Goal: Obtain resource: Download file/media

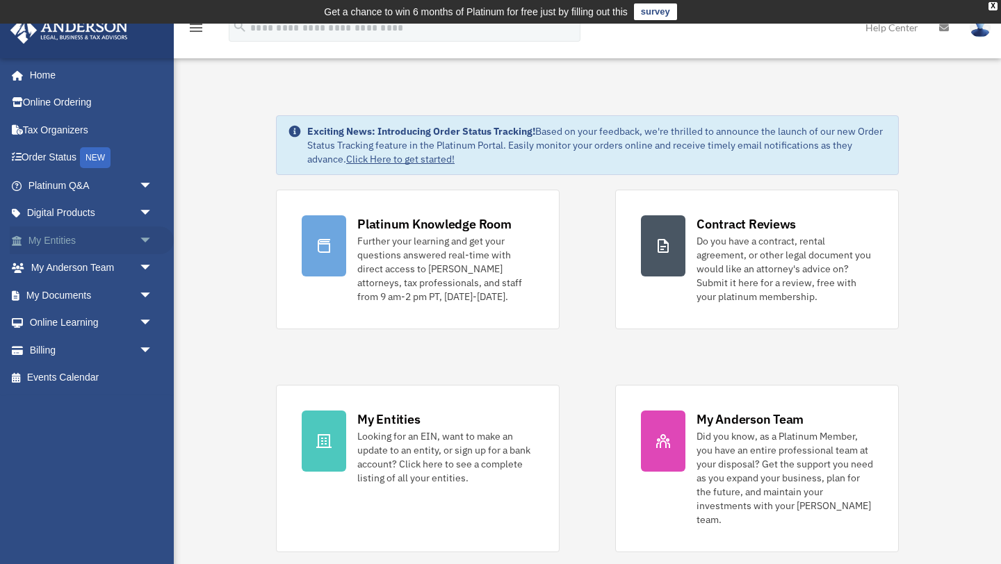
click at [66, 245] on link "My Entities arrow_drop_down" at bounding box center [92, 241] width 164 height 28
click at [150, 242] on span "arrow_drop_down" at bounding box center [153, 241] width 28 height 28
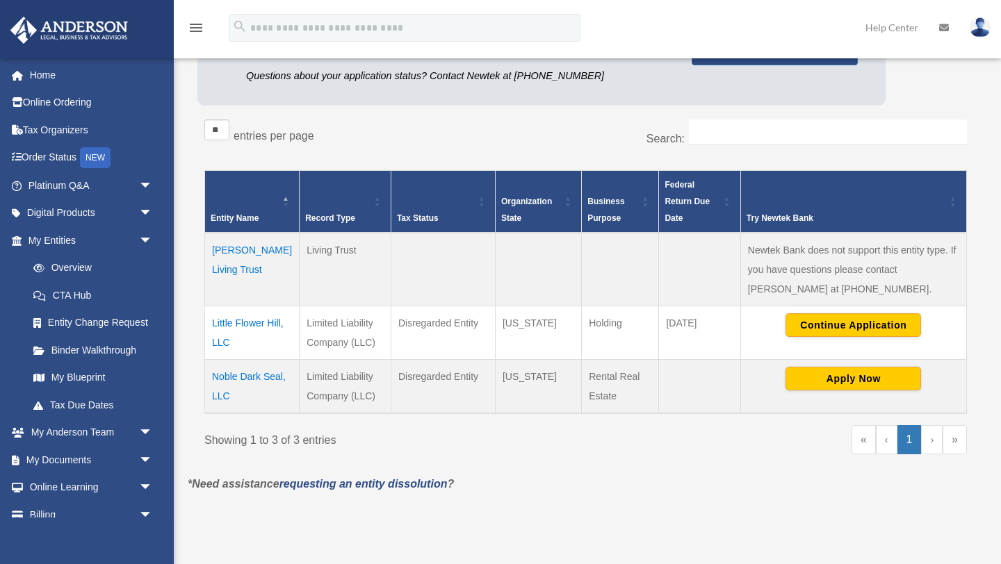
scroll to position [202, 0]
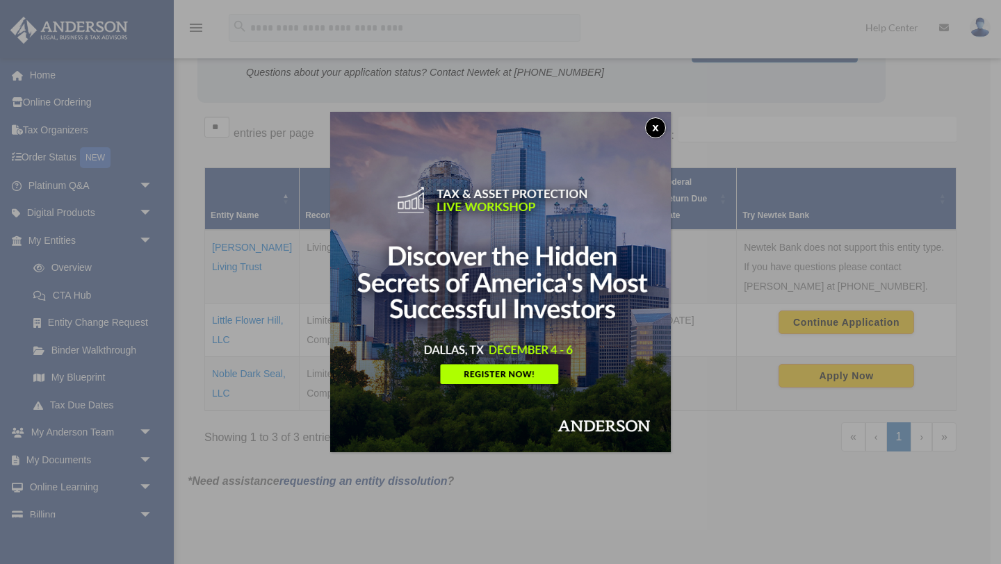
click at [655, 128] on button "x" at bounding box center [655, 127] width 21 height 21
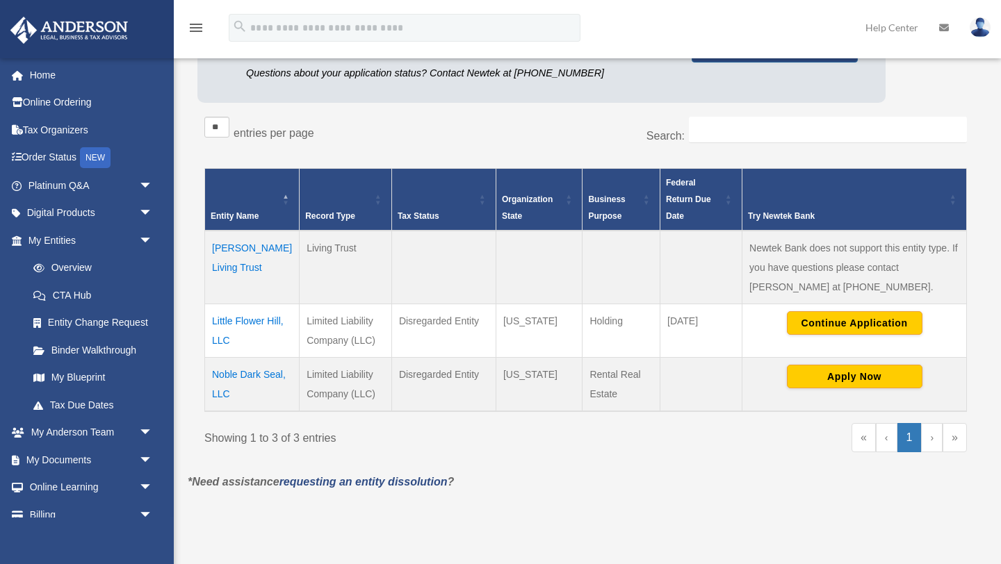
click at [237, 383] on td "Noble Dark Seal, LLC" at bounding box center [252, 384] width 95 height 54
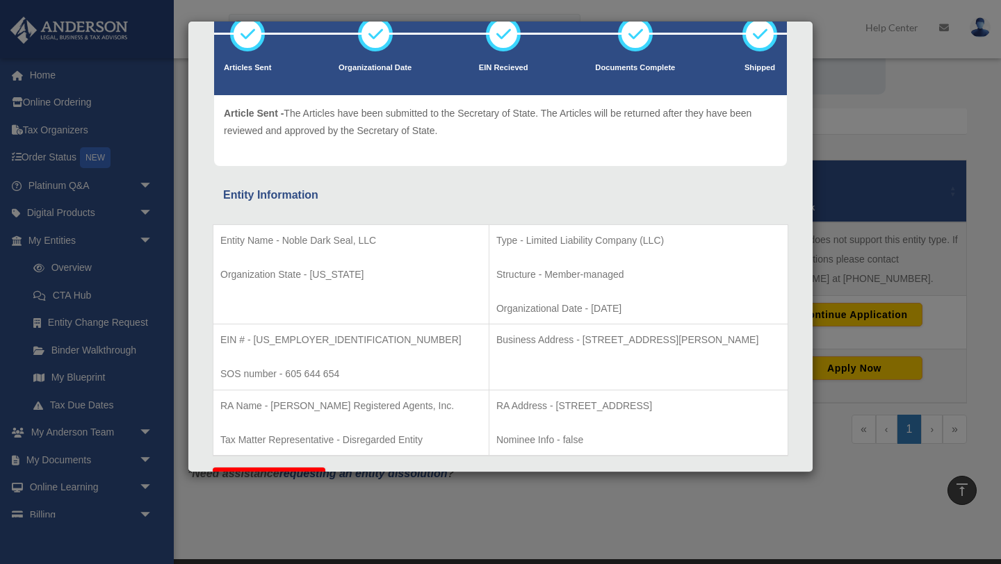
scroll to position [0, 0]
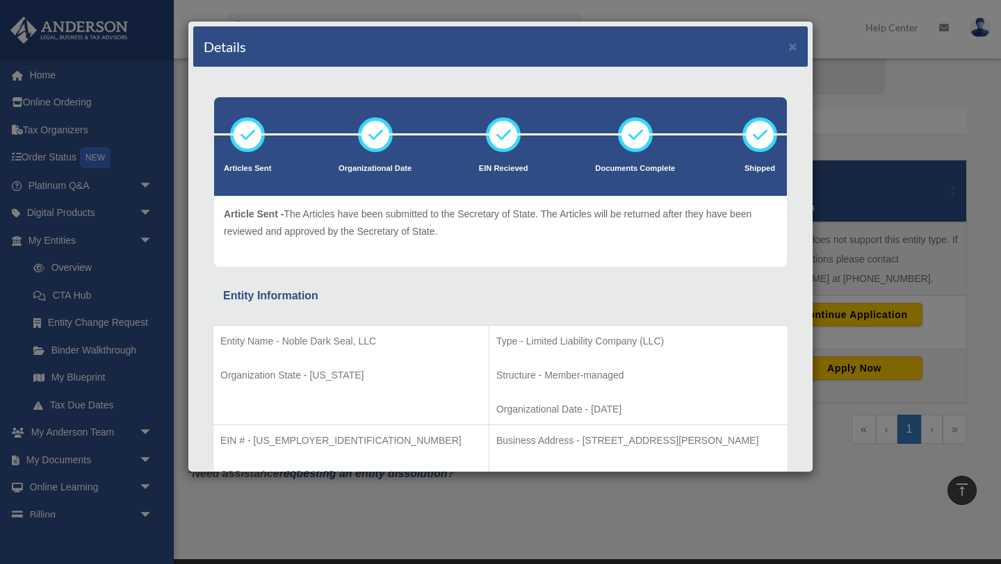
click at [787, 50] on div "Details ×" at bounding box center [500, 46] width 614 height 41
click at [792, 49] on button "×" at bounding box center [792, 46] width 9 height 15
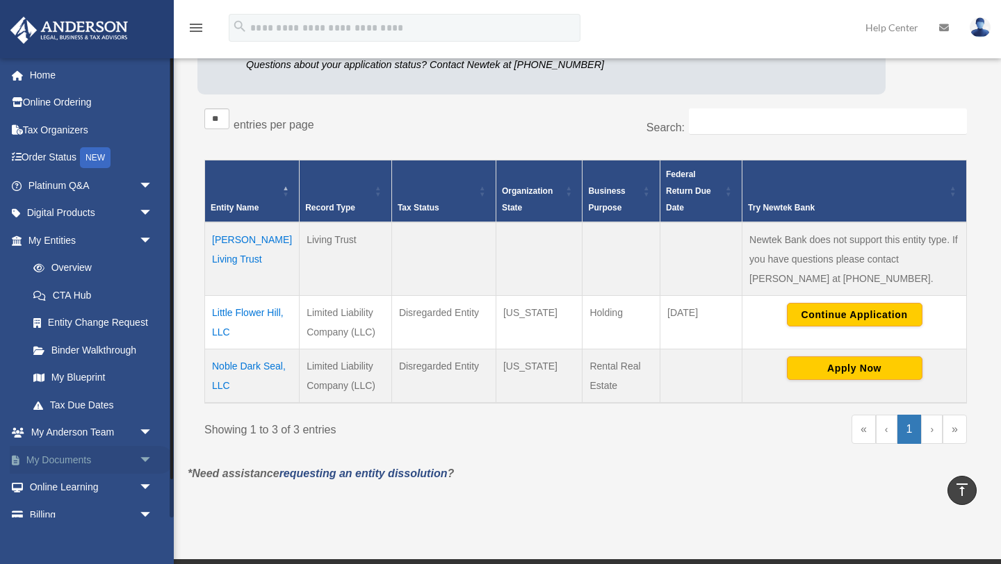
click at [147, 462] on span "arrow_drop_down" at bounding box center [153, 460] width 28 height 28
click at [147, 433] on span "arrow_drop_down" at bounding box center [153, 433] width 28 height 28
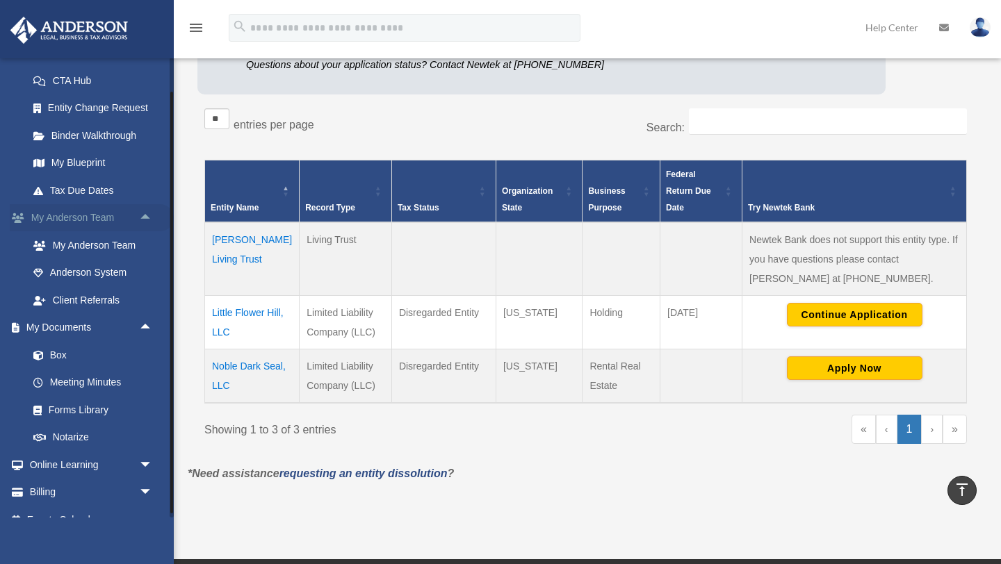
scroll to position [234, 0]
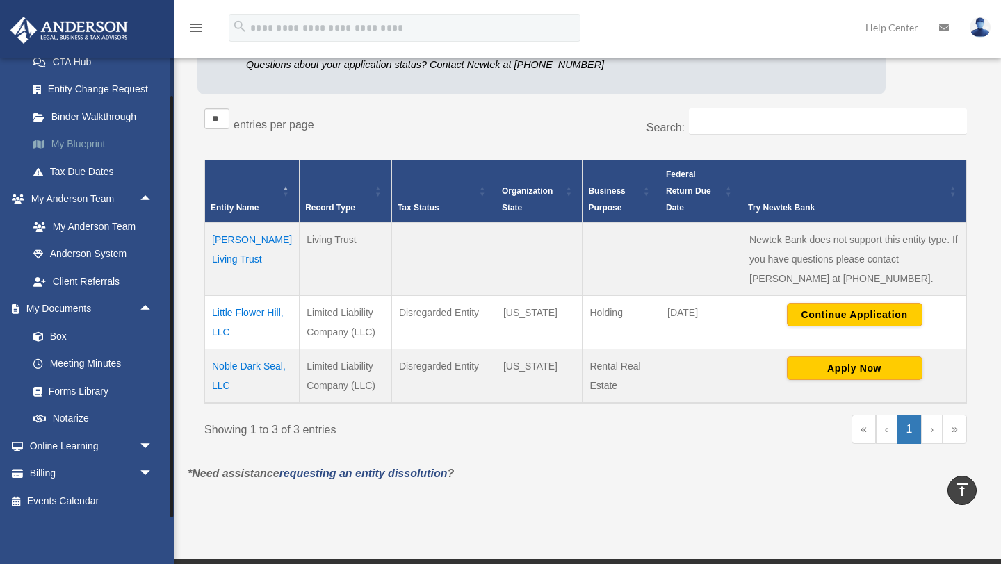
click at [85, 151] on link "My Blueprint" at bounding box center [96, 145] width 154 height 28
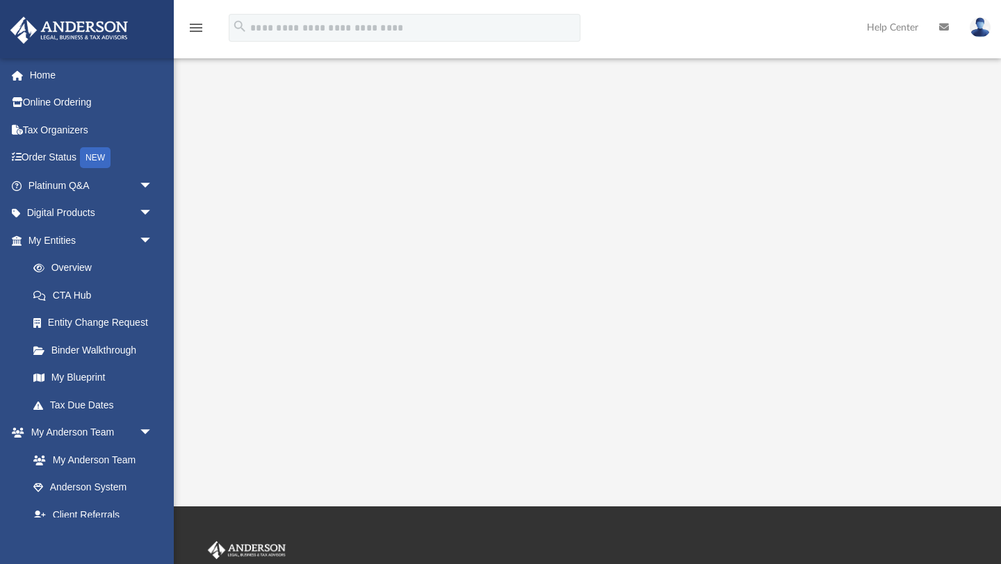
scroll to position [198, 0]
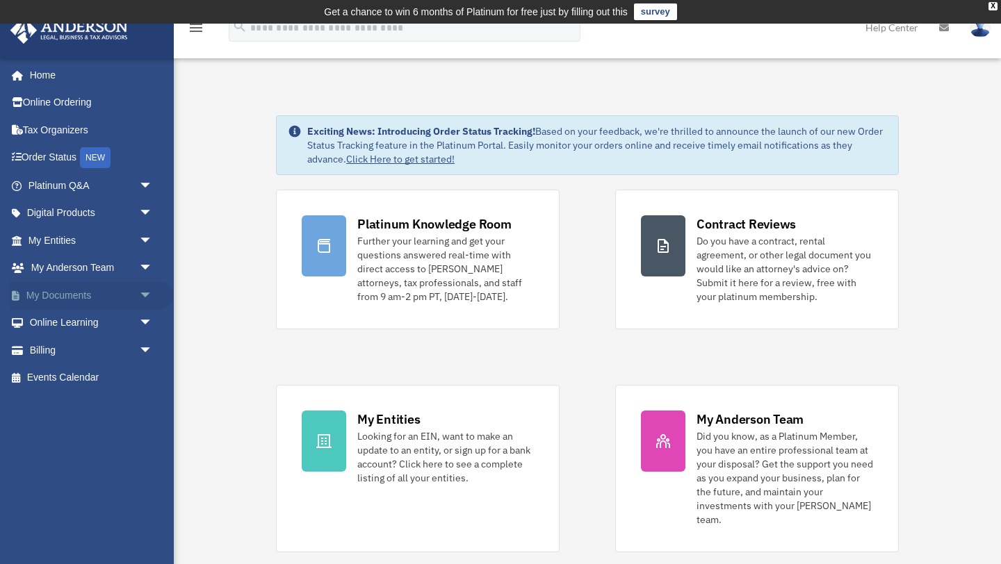
click at [139, 297] on span "arrow_drop_down" at bounding box center [153, 295] width 28 height 28
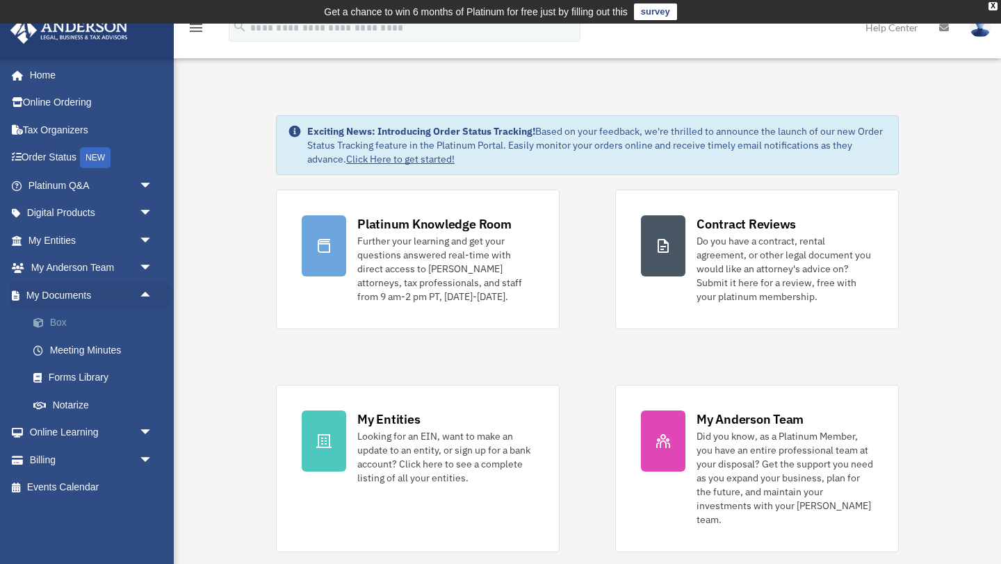
click at [57, 321] on link "Box" at bounding box center [96, 323] width 154 height 28
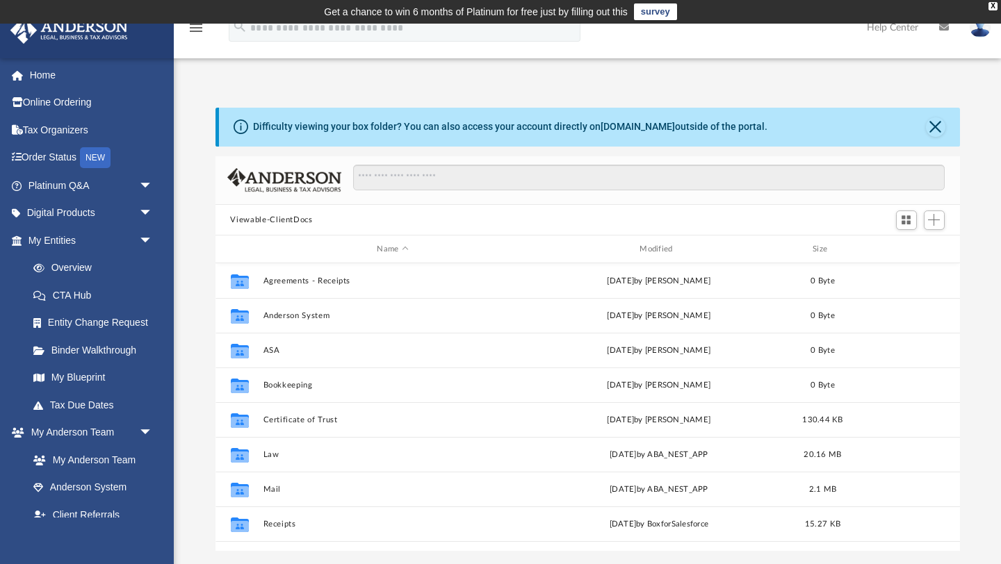
scroll to position [316, 744]
click at [988, 4] on div "X" at bounding box center [992, 6] width 9 height 8
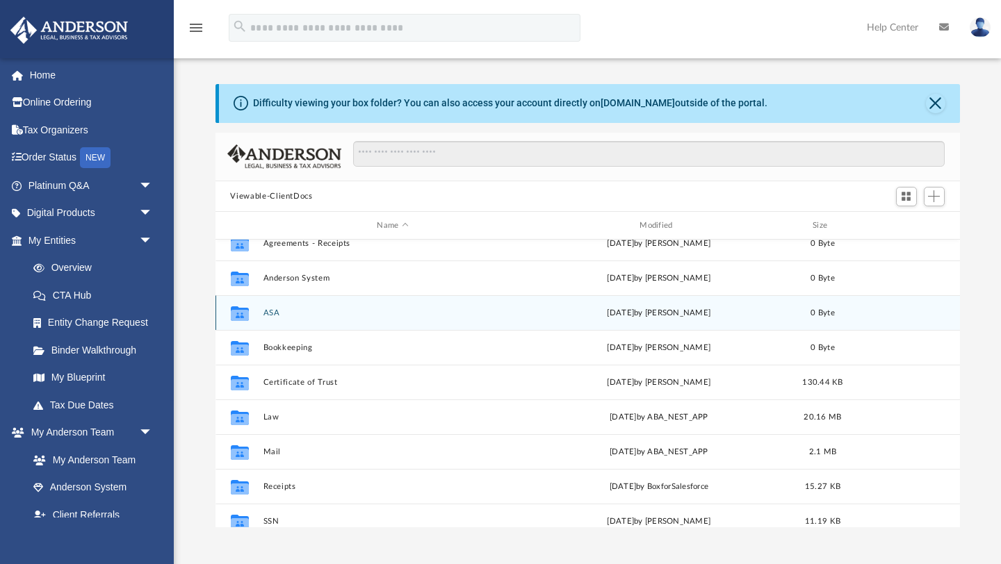
scroll to position [0, 0]
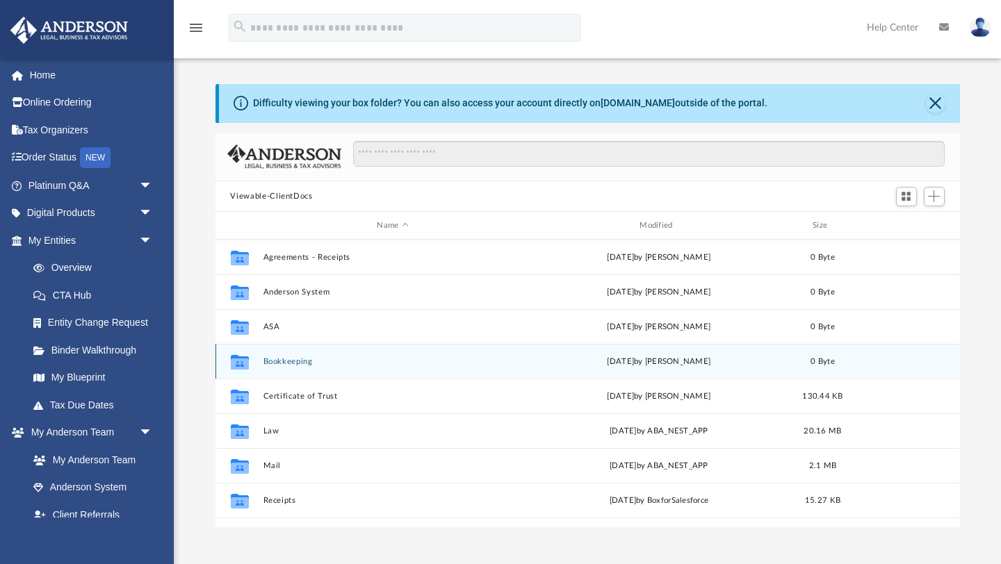
click at [614, 361] on div "Wed May 29 2024 by Dan Landkamer" at bounding box center [659, 362] width 260 height 13
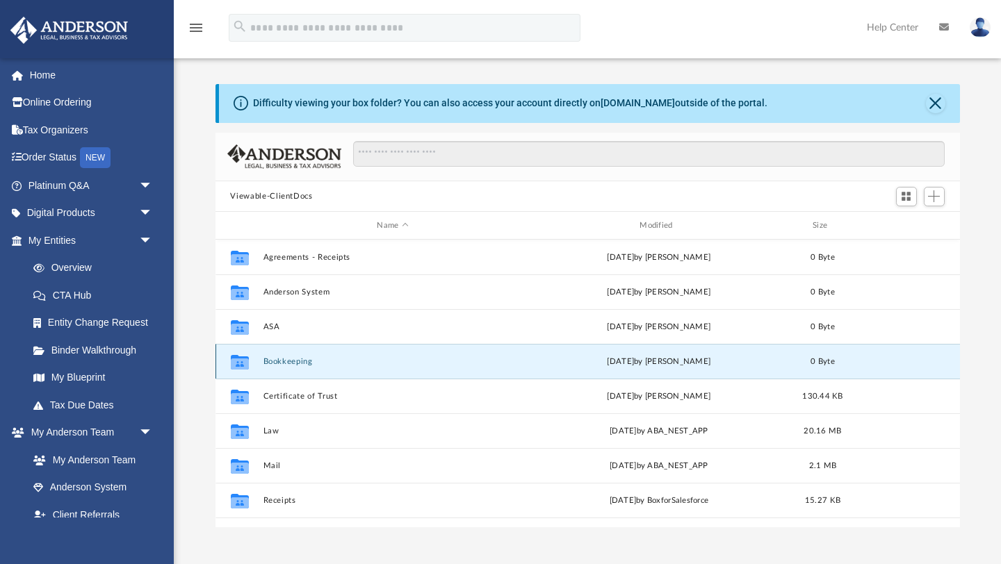
click at [243, 357] on icon "grid" at bounding box center [239, 362] width 18 height 15
click at [243, 366] on icon "grid" at bounding box center [239, 364] width 18 height 11
click at [290, 362] on button "Bookkeeping" at bounding box center [393, 361] width 260 height 9
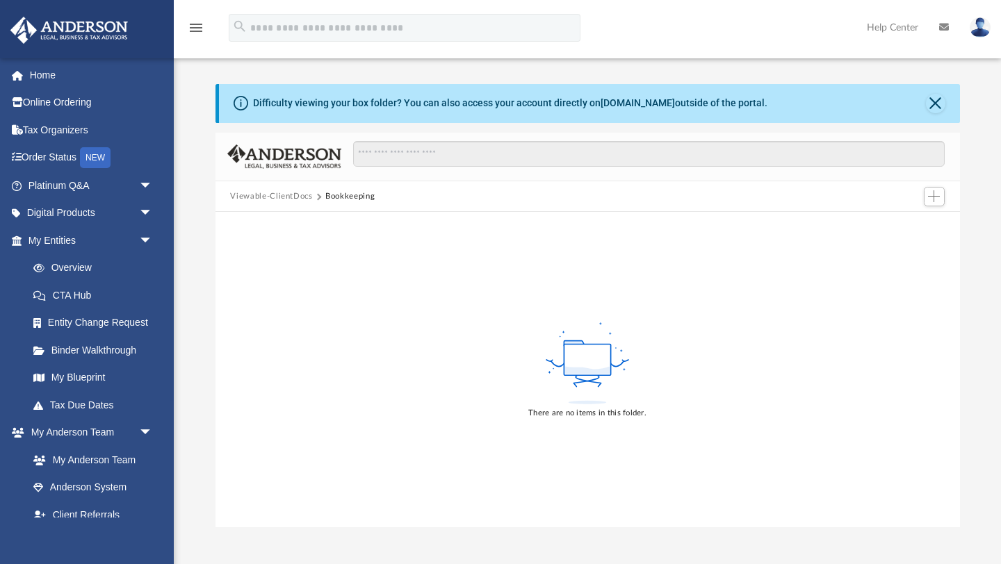
click at [279, 199] on button "Viewable-ClientDocs" at bounding box center [271, 196] width 82 height 13
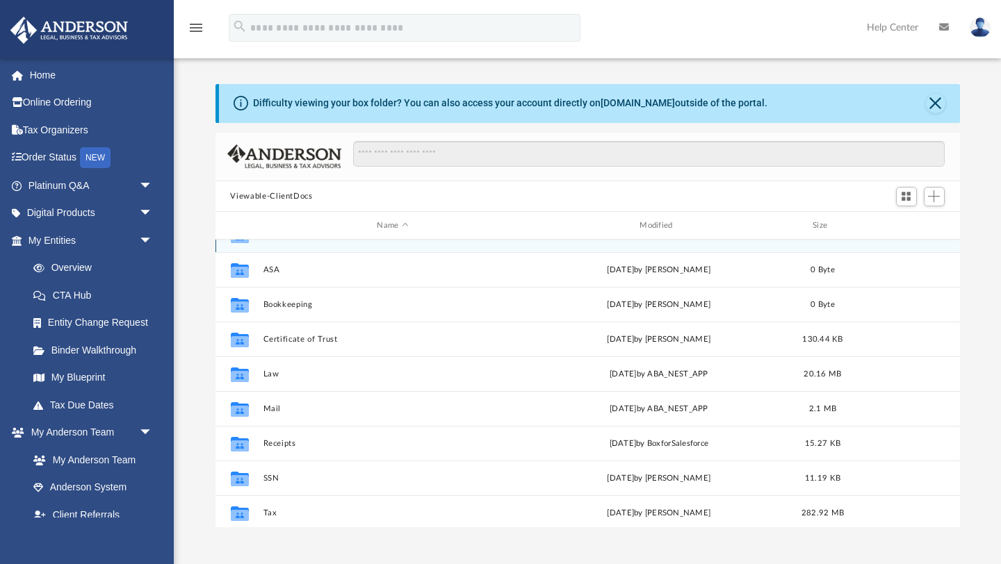
scroll to position [58, 0]
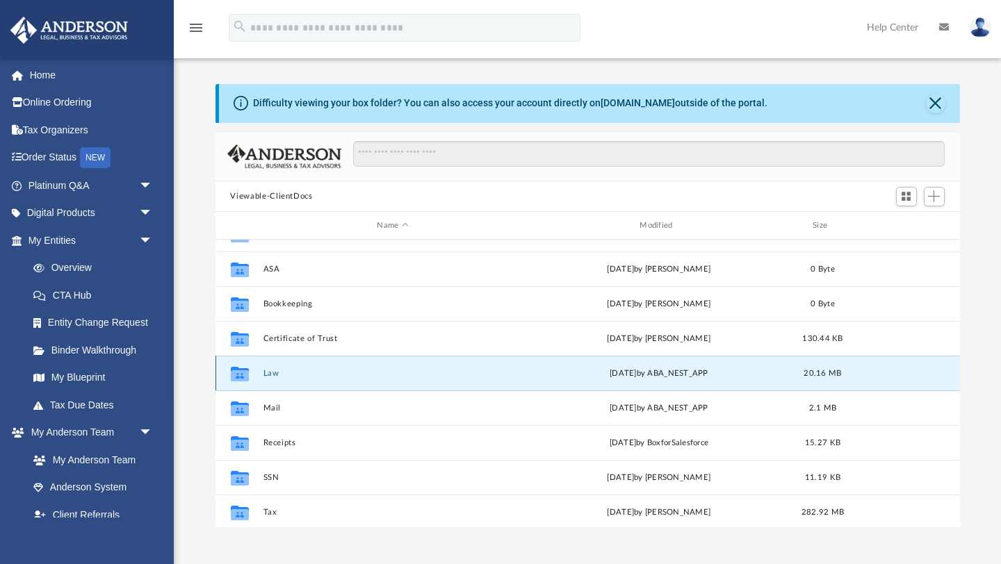
click at [272, 375] on button "Law" at bounding box center [393, 373] width 260 height 9
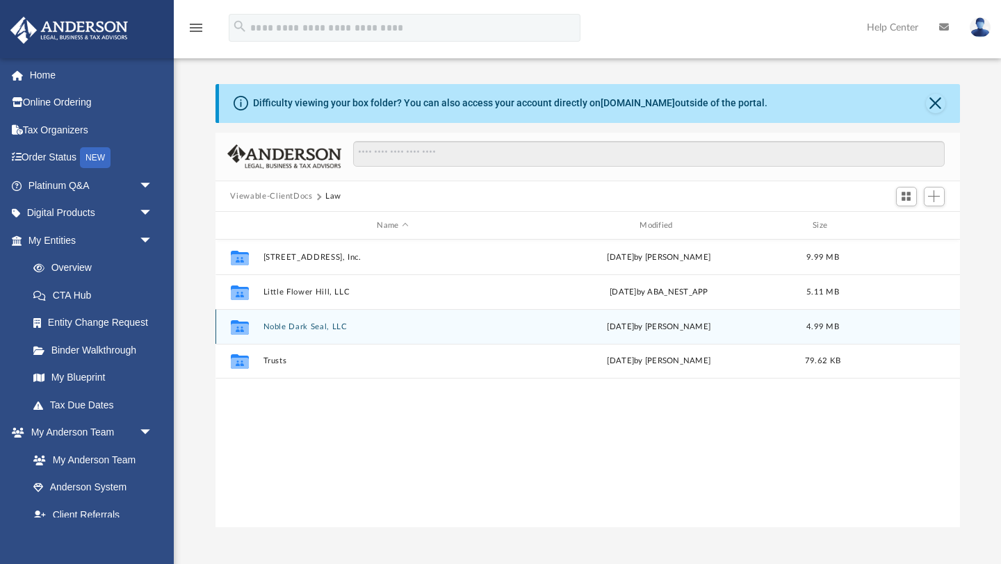
click at [306, 334] on div "Collaborated Folder Noble Dark Seal, LLC Thu Sep 25 2025 by Samantha Mcpherson …" at bounding box center [587, 326] width 744 height 35
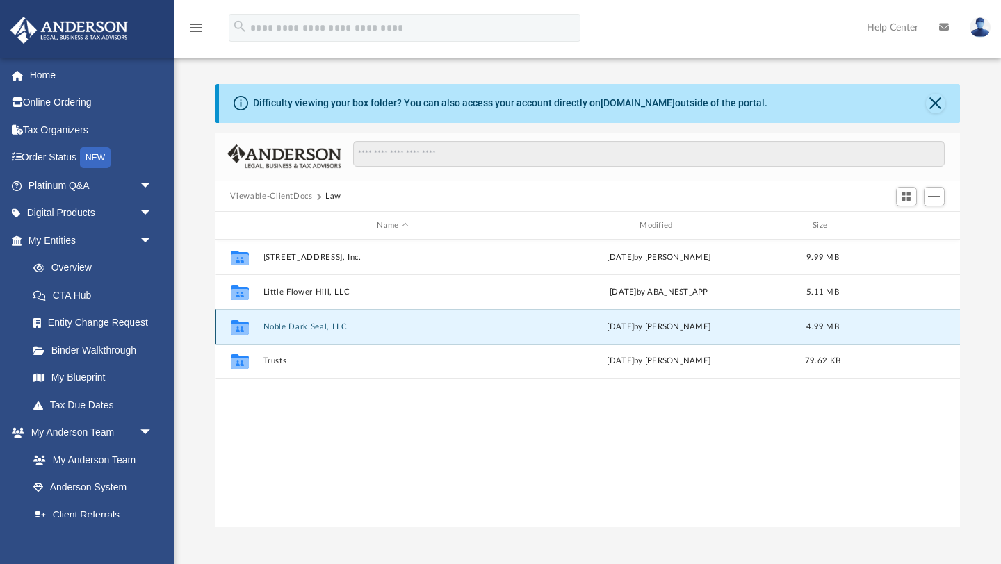
click at [314, 326] on button "Noble Dark Seal, LLC" at bounding box center [393, 327] width 260 height 9
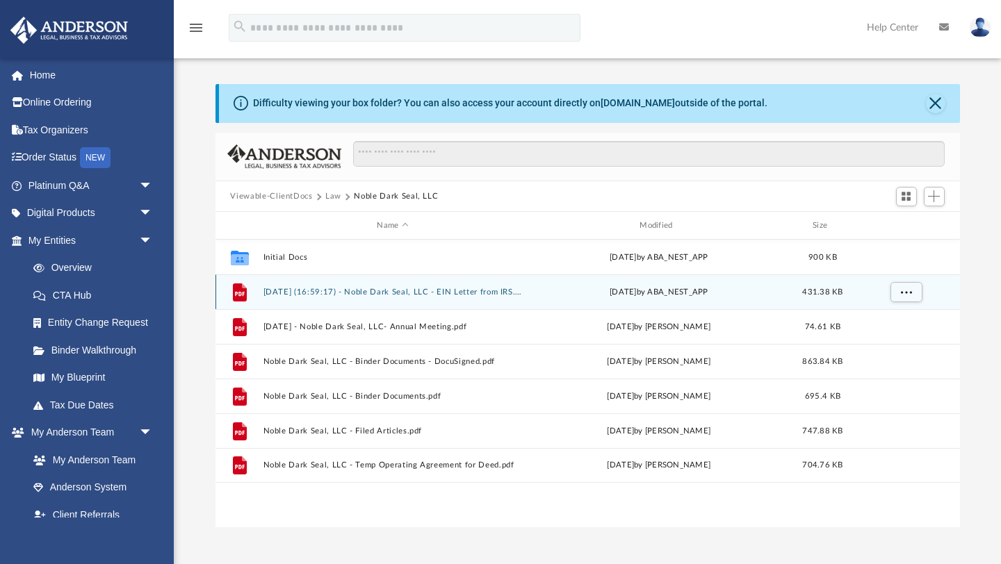
click at [330, 293] on button "2024.12.11 (16:59:17) - Noble Dark Seal, LLC - EIN Letter from IRS.pdf" at bounding box center [393, 292] width 260 height 9
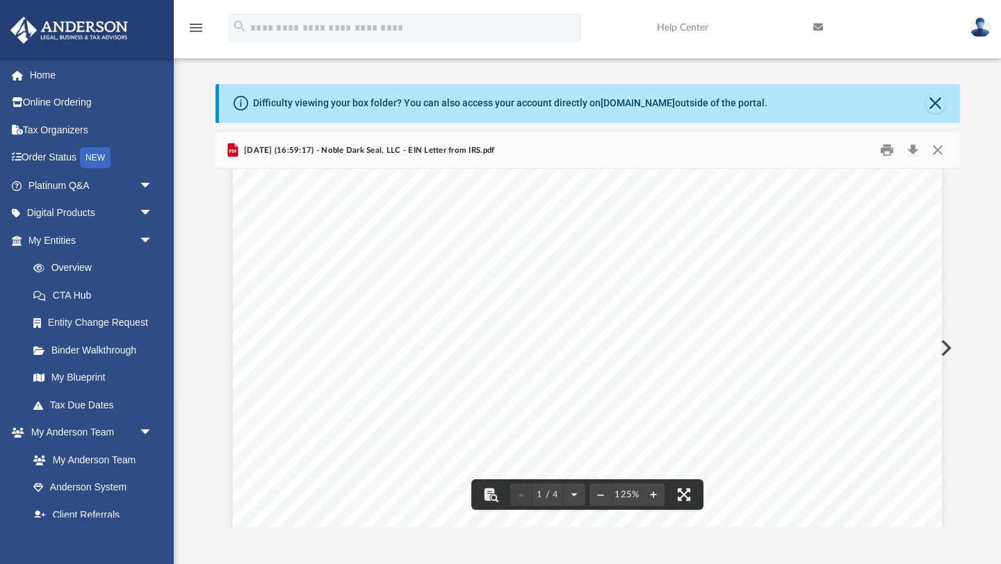
scroll to position [89, 0]
click at [941, 152] on button "Close" at bounding box center [937, 151] width 25 height 22
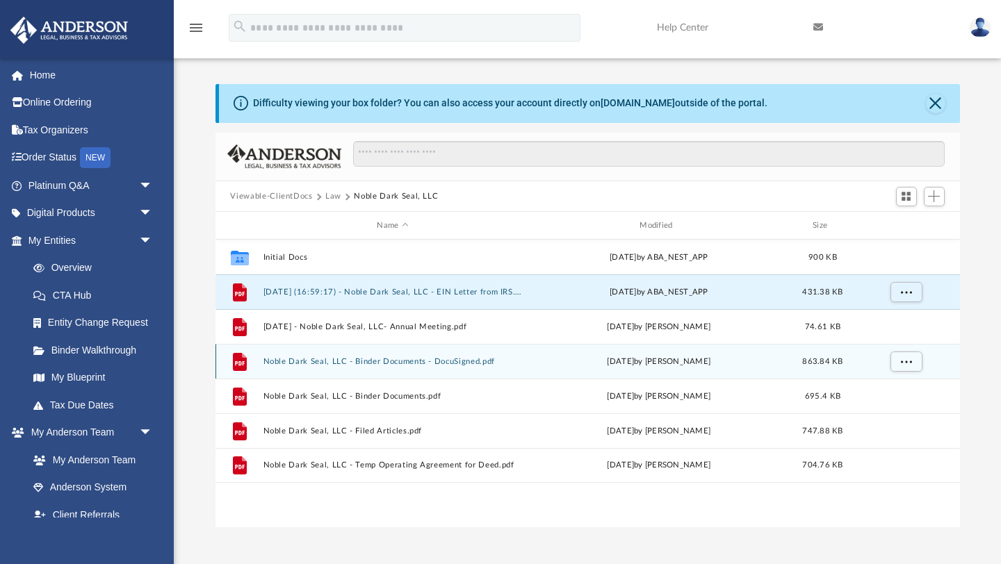
click at [480, 358] on button "Noble Dark Seal, LLC - Binder Documents - DocuSigned.pdf" at bounding box center [393, 361] width 260 height 9
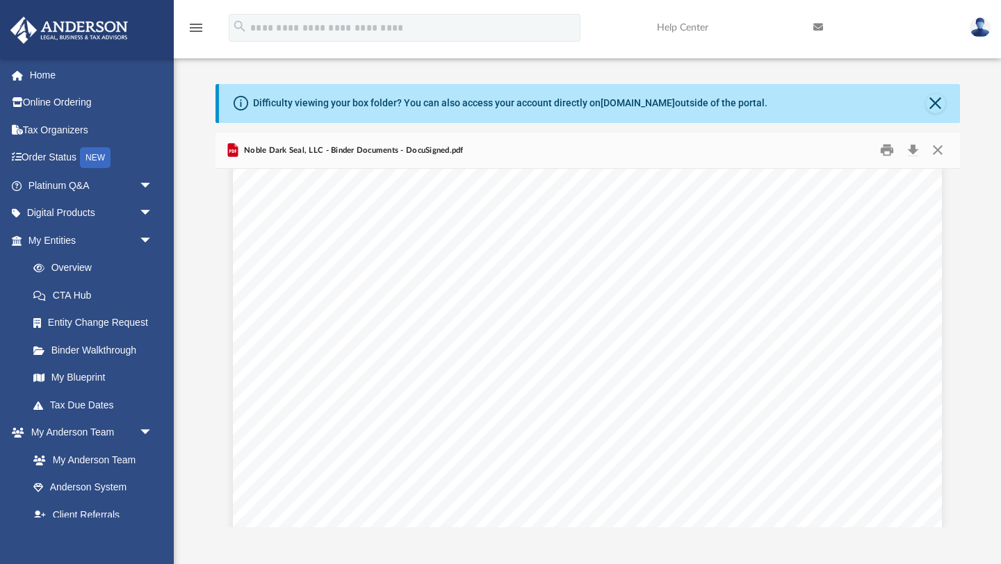
scroll to position [409, 0]
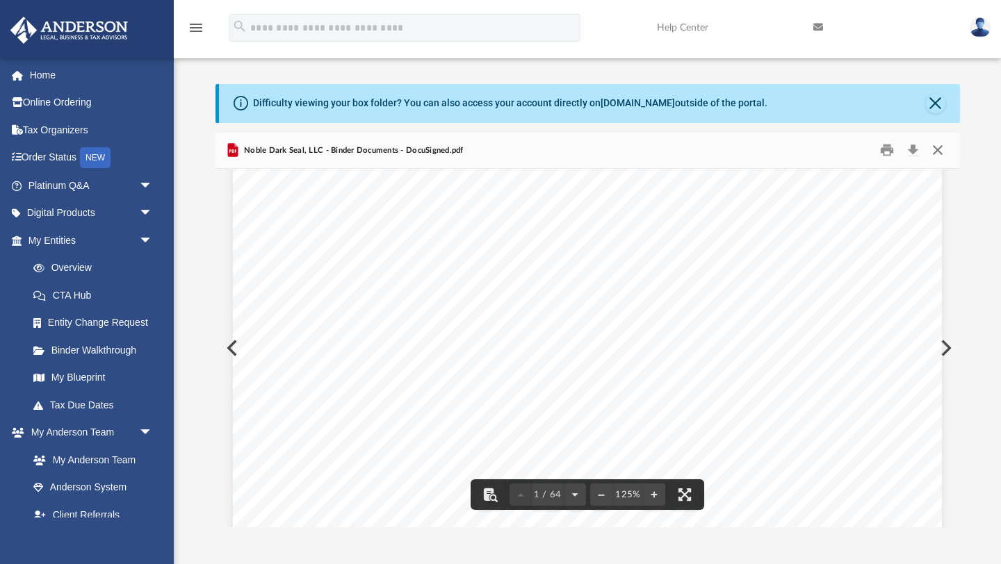
click at [939, 151] on button "Close" at bounding box center [937, 151] width 25 height 22
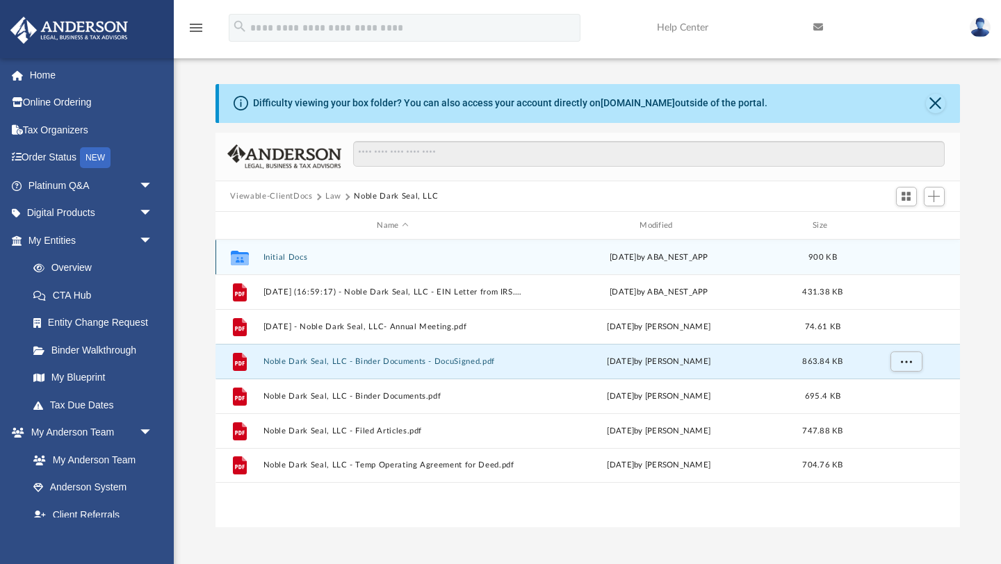
click at [601, 263] on div "Collaborated Folder Initial Docs Fri Jan 10 2025 by ABA_NEST_APP 900 KB" at bounding box center [587, 257] width 744 height 35
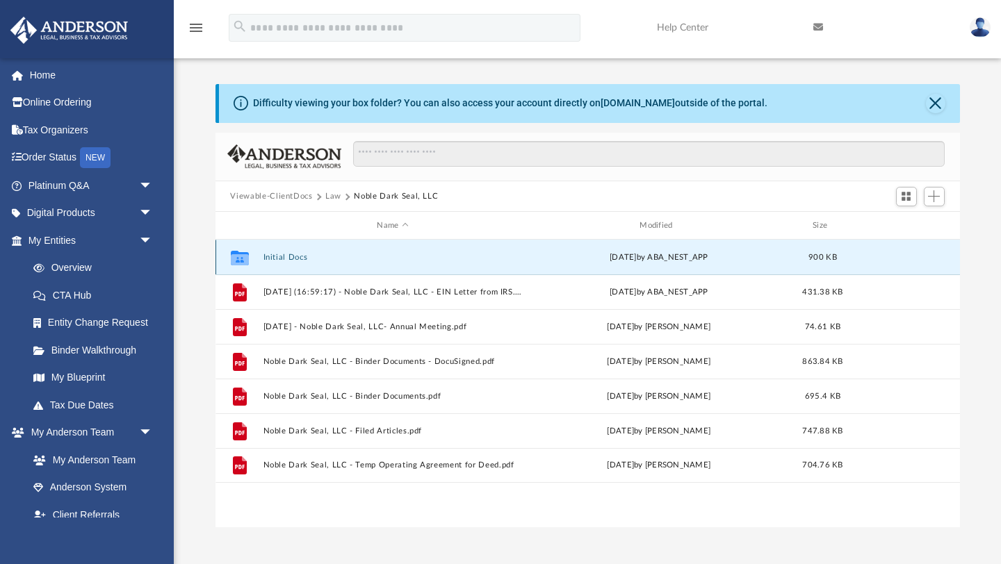
click at [302, 264] on div "Collaborated Folder Initial Docs Fri Jan 10 2025 by ABA_NEST_APP 900 KB" at bounding box center [587, 257] width 744 height 35
click at [302, 257] on button "Initial Docs" at bounding box center [393, 257] width 260 height 9
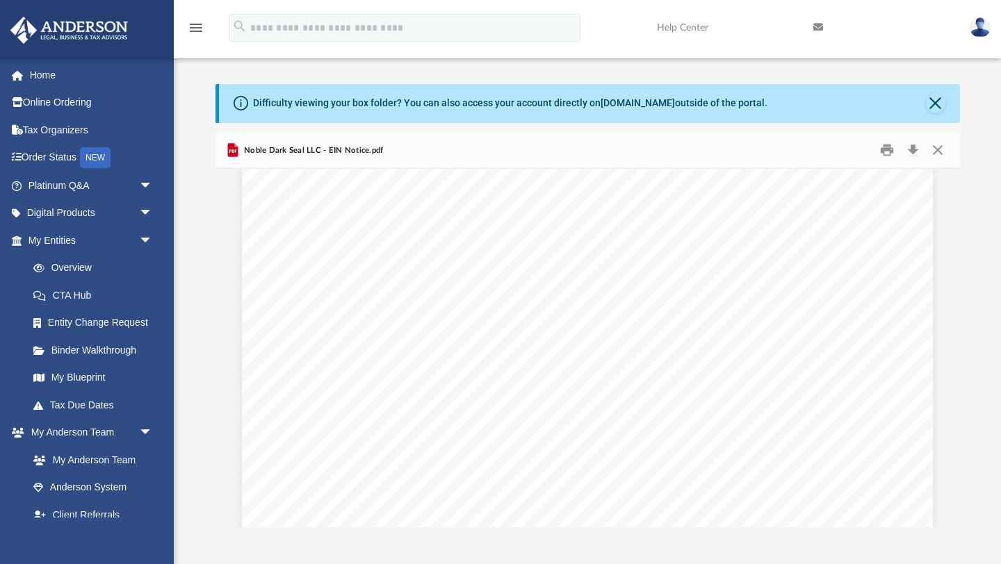
scroll to position [40, 0]
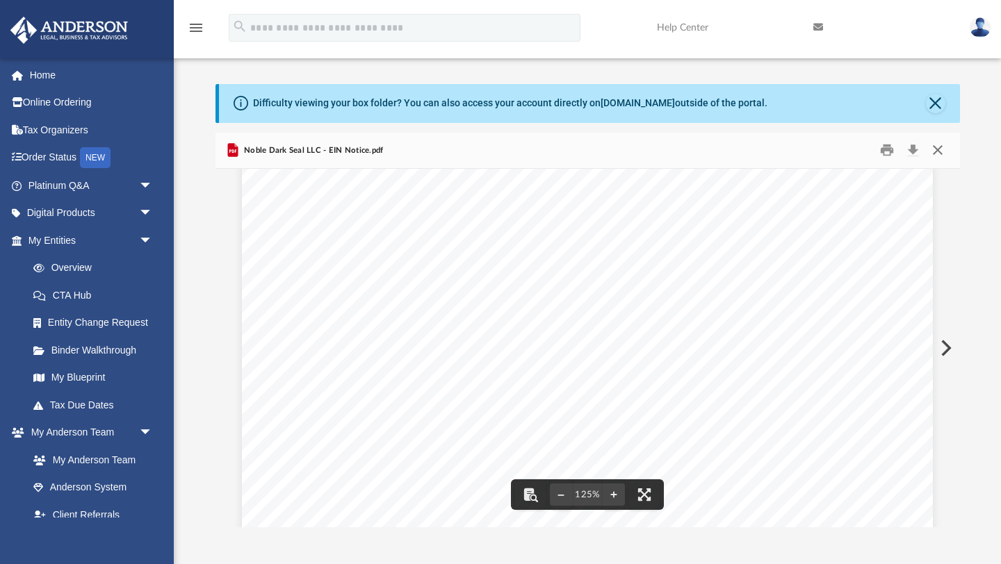
click at [936, 158] on button "Close" at bounding box center [937, 151] width 25 height 22
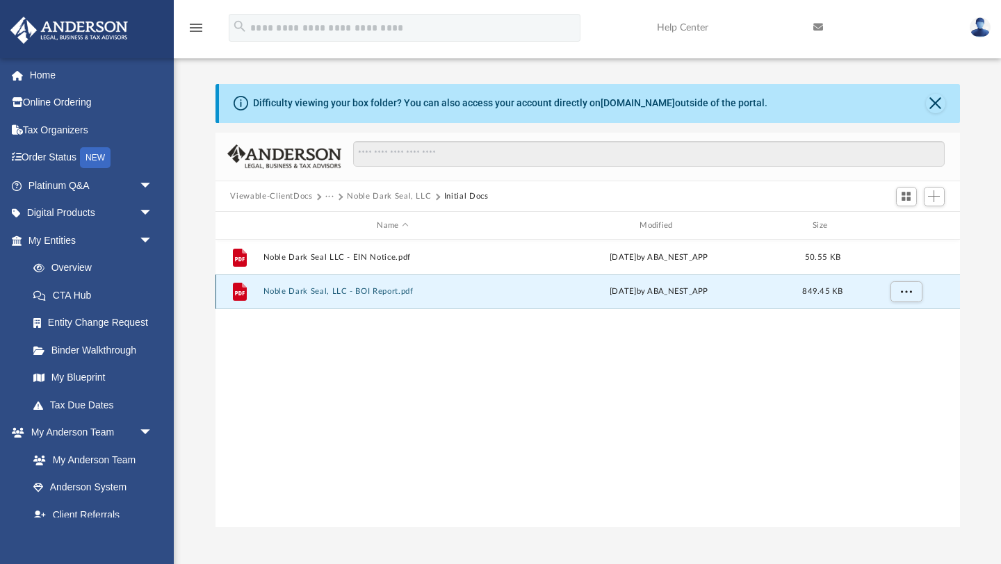
click at [376, 295] on button "Noble Dark Seal, LLC - BOI Report.pdf" at bounding box center [393, 292] width 260 height 9
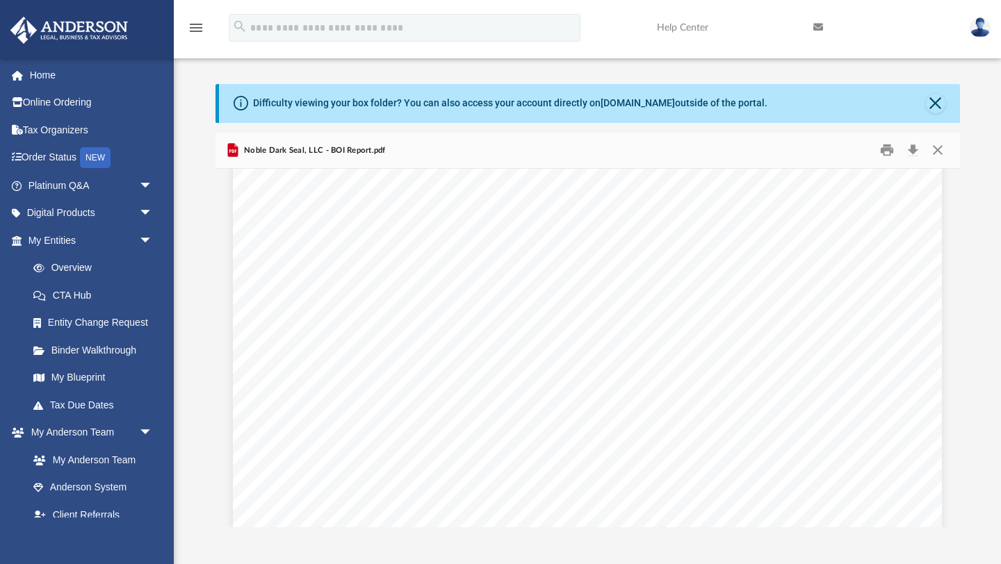
scroll to position [0, 0]
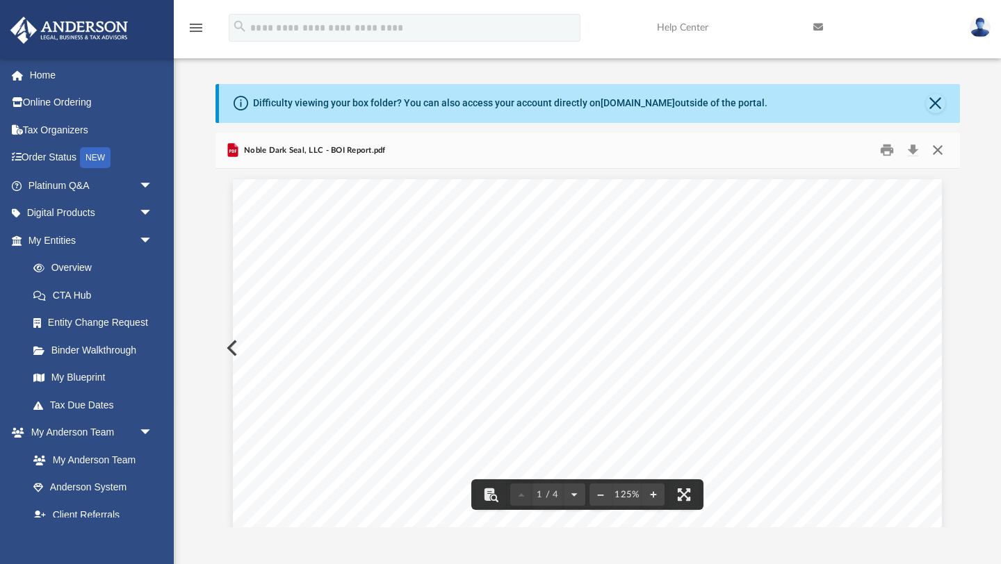
click at [936, 155] on button "Close" at bounding box center [937, 151] width 25 height 22
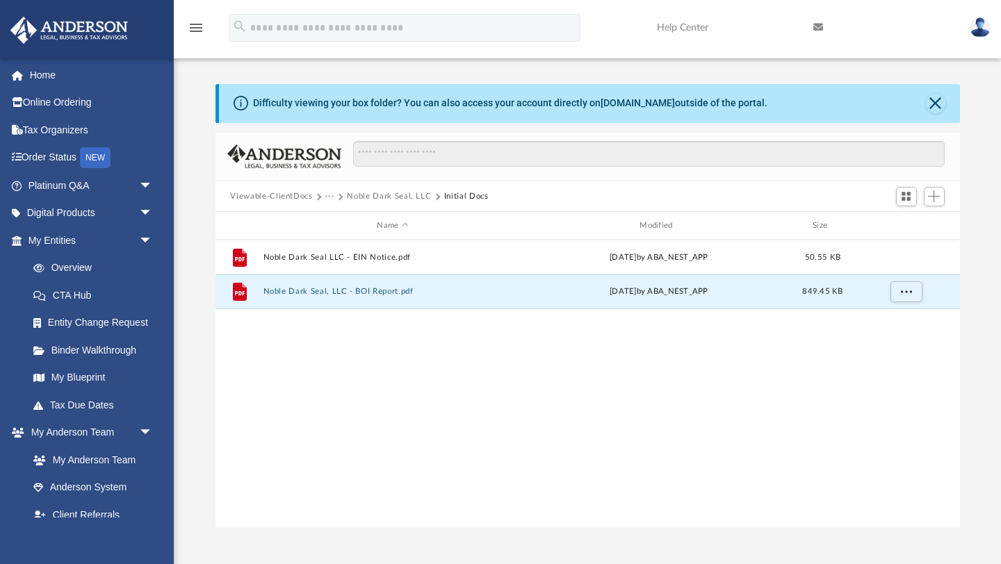
click at [384, 194] on button "Noble Dark Seal, LLC" at bounding box center [389, 196] width 84 height 13
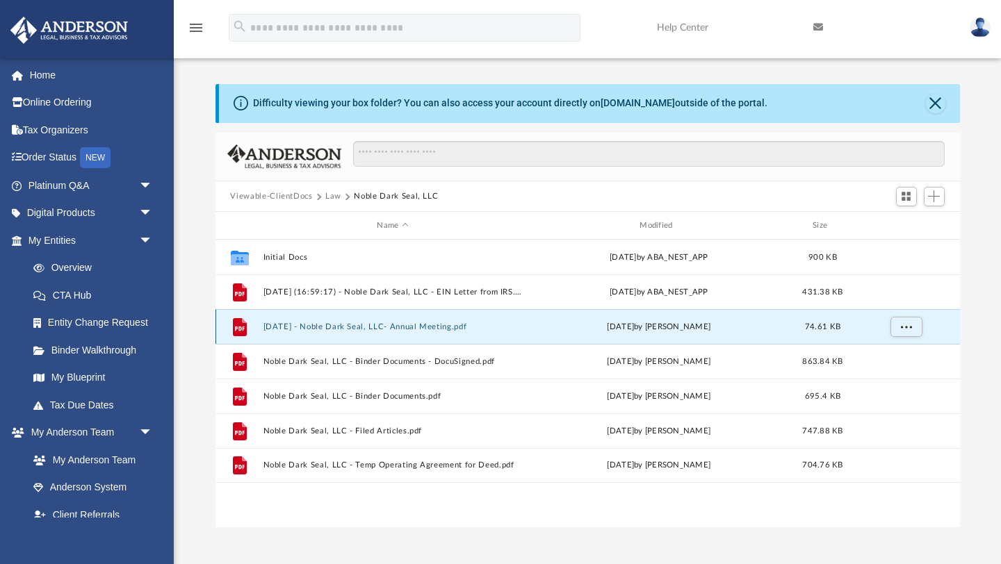
click at [403, 323] on button "2025.9.11 - Noble Dark Seal, LLC- Annual Meeting.pdf" at bounding box center [393, 327] width 260 height 9
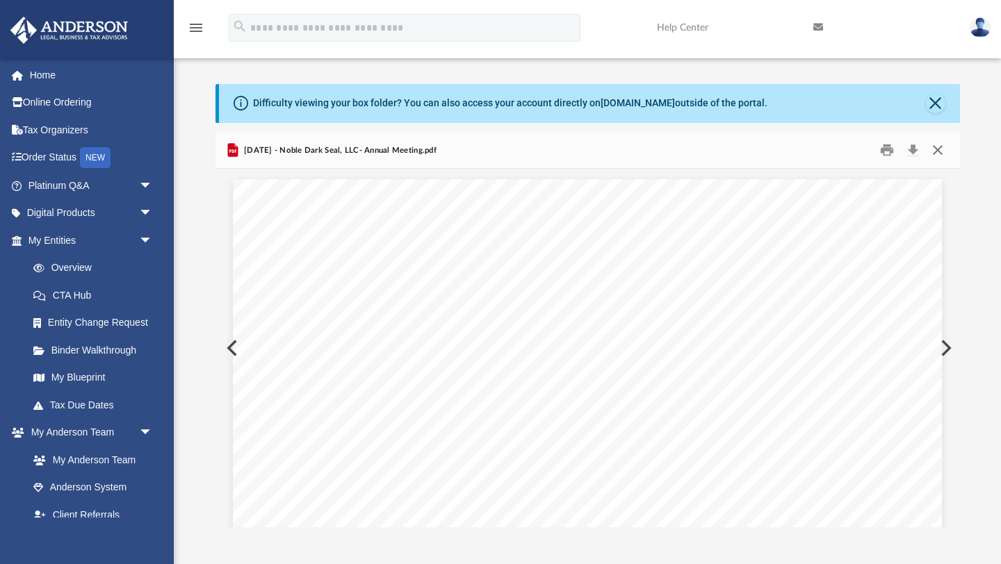
click at [938, 152] on button "Close" at bounding box center [937, 151] width 25 height 22
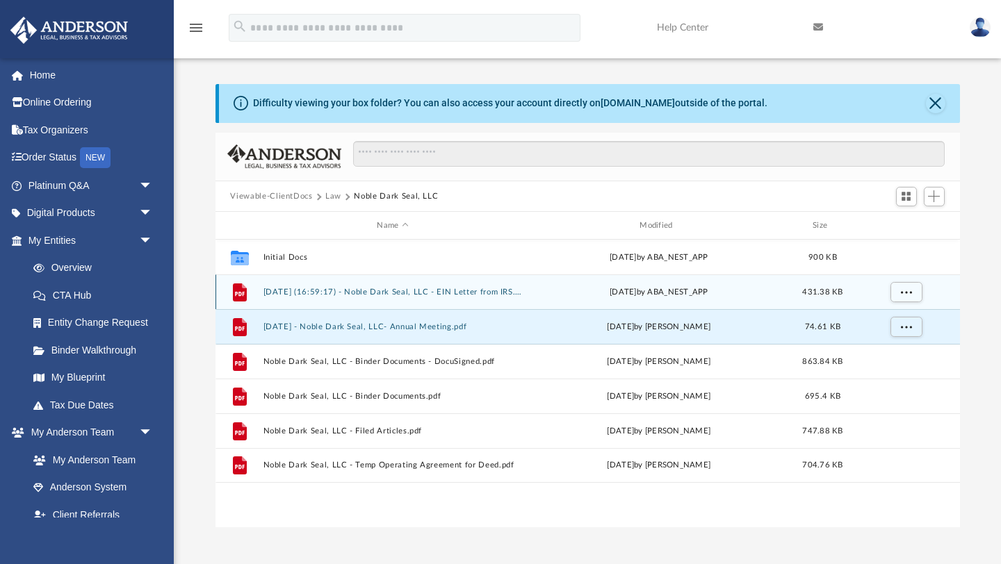
click at [441, 291] on button "2024.12.11 (16:59:17) - Noble Dark Seal, LLC - EIN Letter from IRS.pdf" at bounding box center [393, 292] width 260 height 9
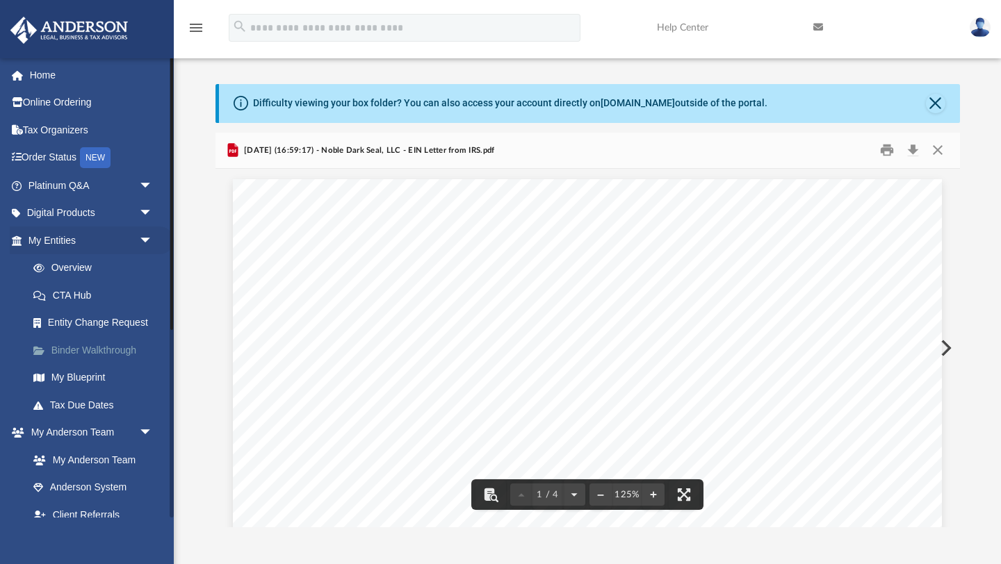
click at [108, 350] on link "Binder Walkthrough" at bounding box center [96, 350] width 154 height 28
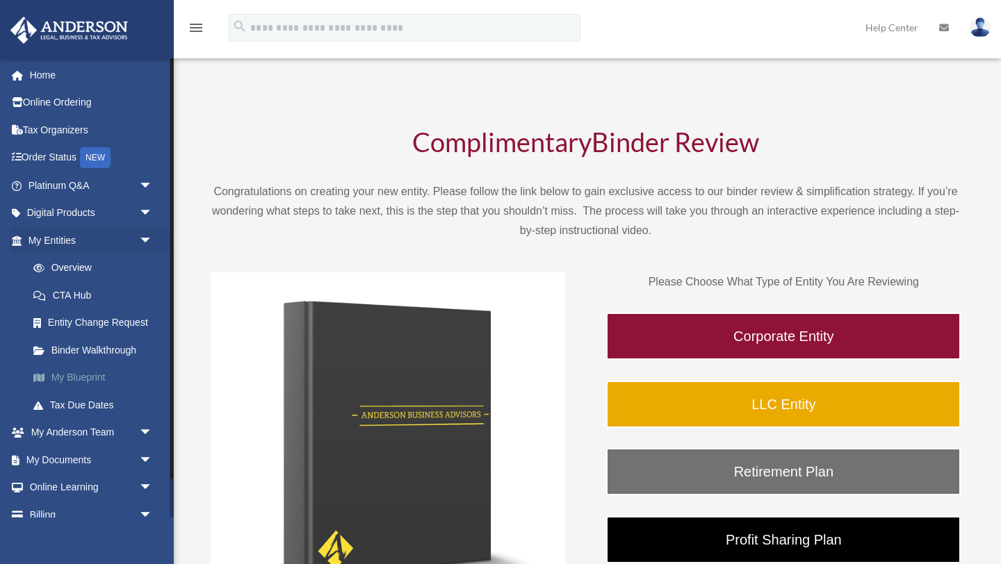
click at [79, 382] on link "My Blueprint" at bounding box center [96, 378] width 154 height 28
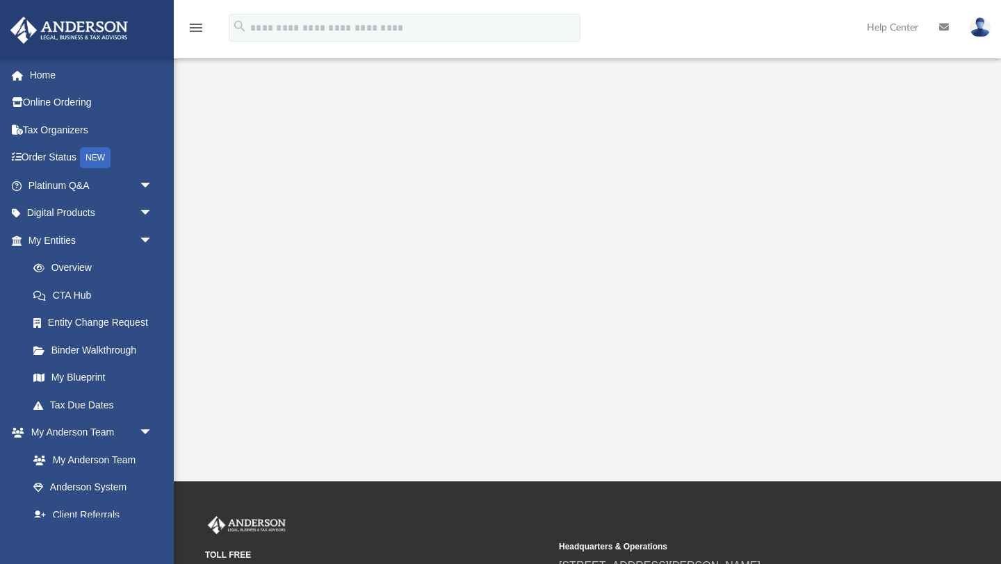
scroll to position [199, 0]
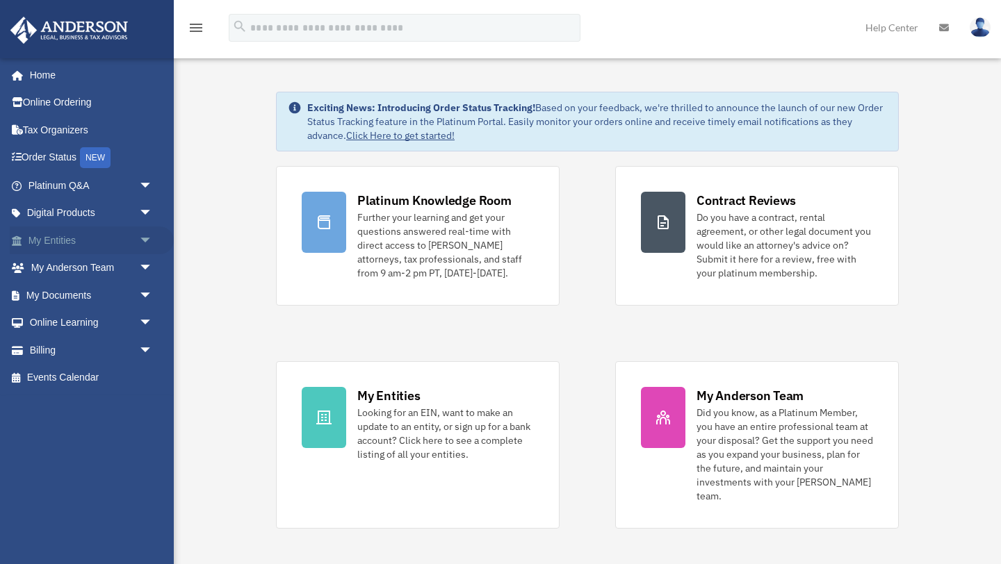
click at [133, 241] on link "My Entities arrow_drop_down" at bounding box center [92, 241] width 164 height 28
click at [90, 237] on link "My Entities arrow_drop_down" at bounding box center [92, 241] width 164 height 28
click at [142, 245] on span "arrow_drop_down" at bounding box center [153, 241] width 28 height 28
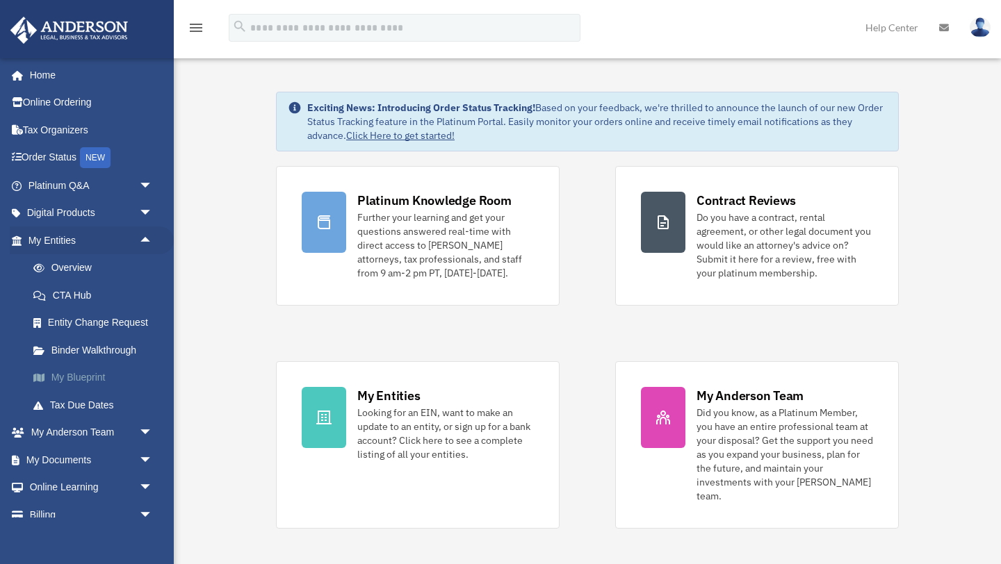
click at [87, 372] on link "My Blueprint" at bounding box center [96, 378] width 154 height 28
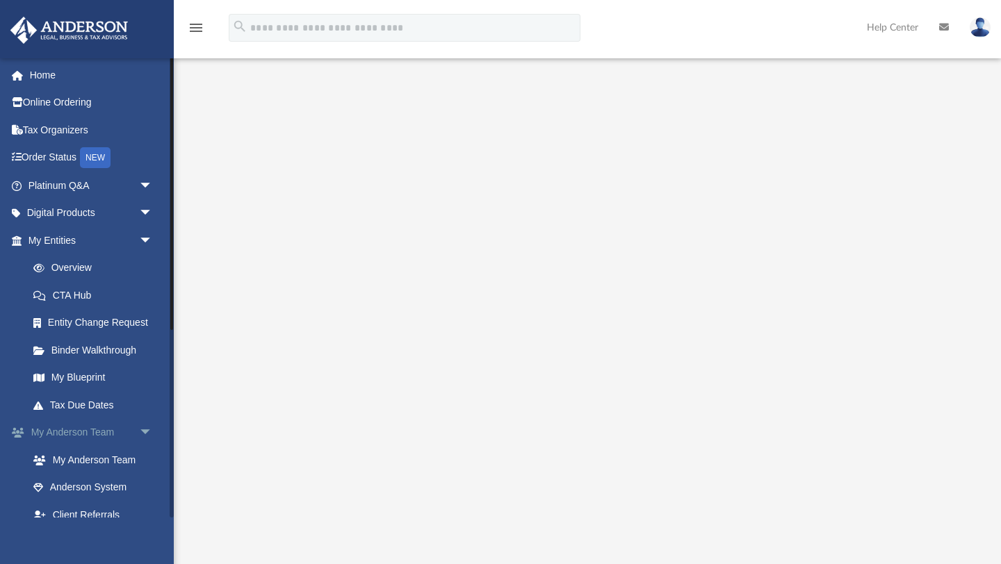
click at [147, 434] on span "arrow_drop_down" at bounding box center [153, 433] width 28 height 28
click at [56, 482] on link "Box" at bounding box center [96, 488] width 154 height 28
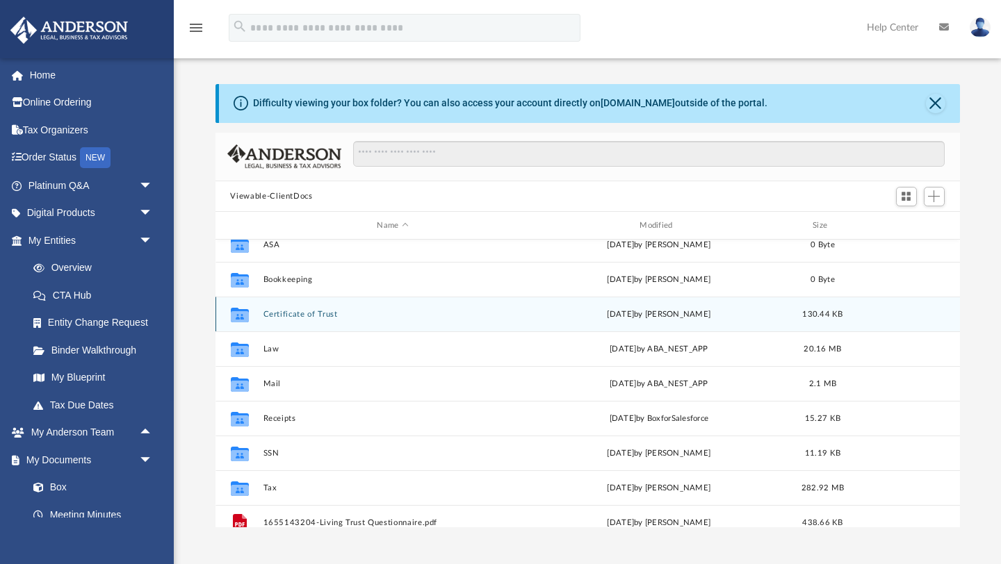
scroll to position [83, 0]
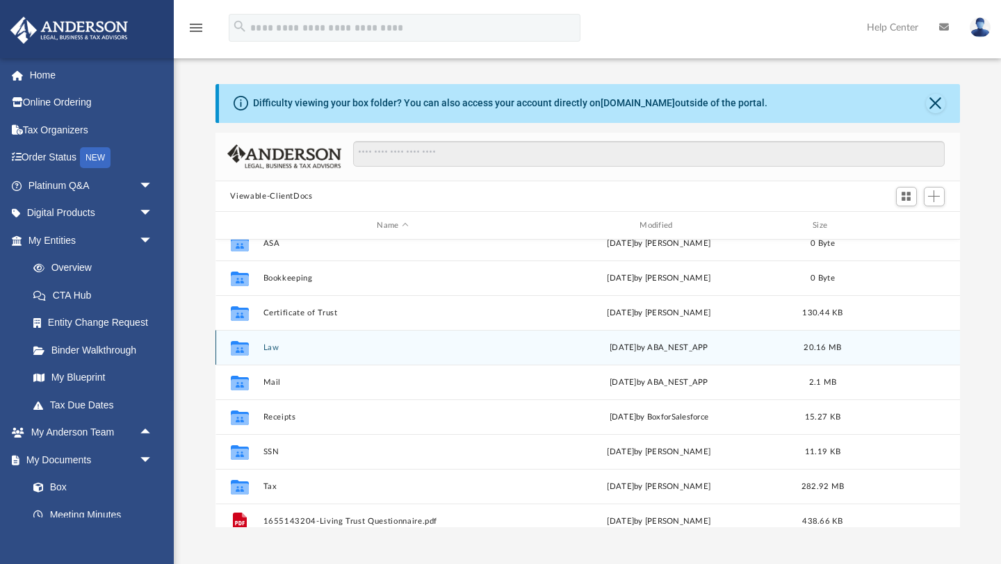
click at [410, 353] on div "Collaborated Folder Law Thu Oct 2 2025 by ABA_NEST_APP 20.16 MB" at bounding box center [587, 347] width 744 height 35
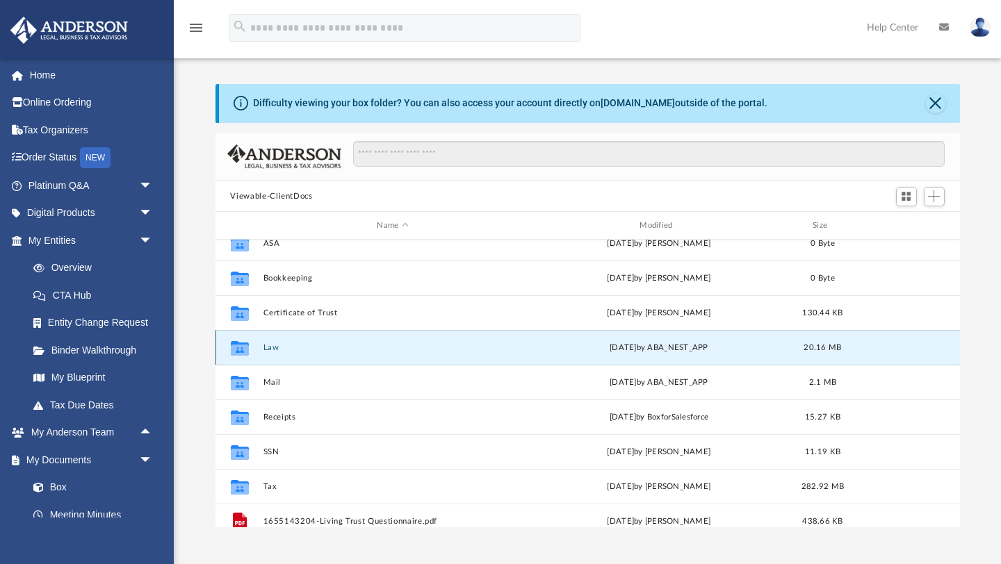
click at [266, 345] on button "Law" at bounding box center [393, 347] width 260 height 9
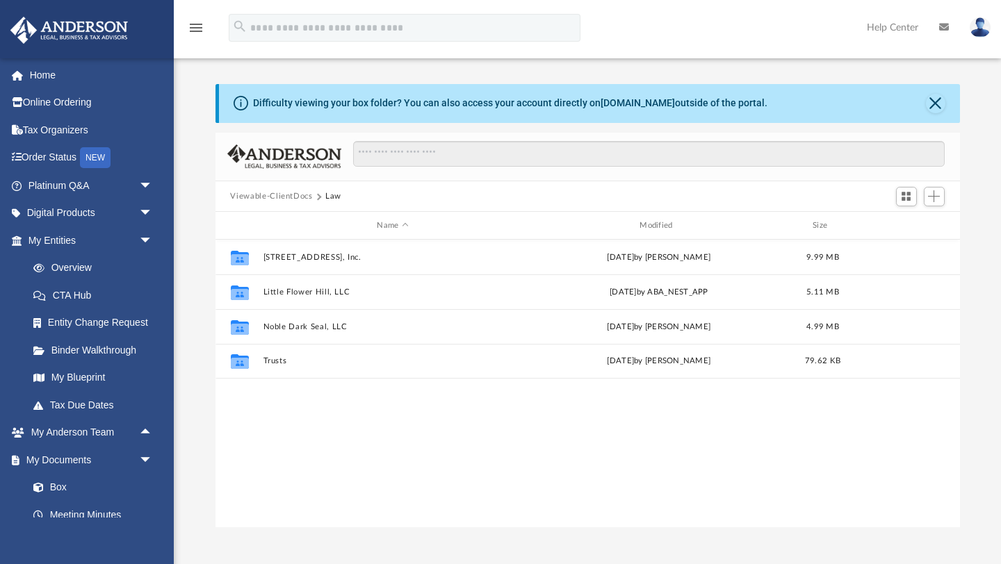
scroll to position [0, 0]
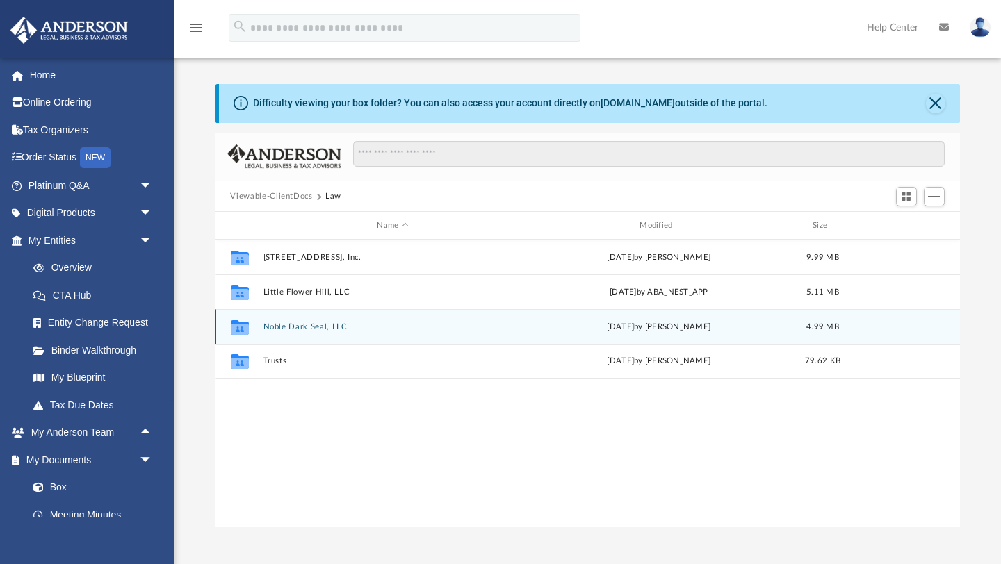
click at [291, 324] on button "Noble Dark Seal, LLC" at bounding box center [393, 327] width 260 height 9
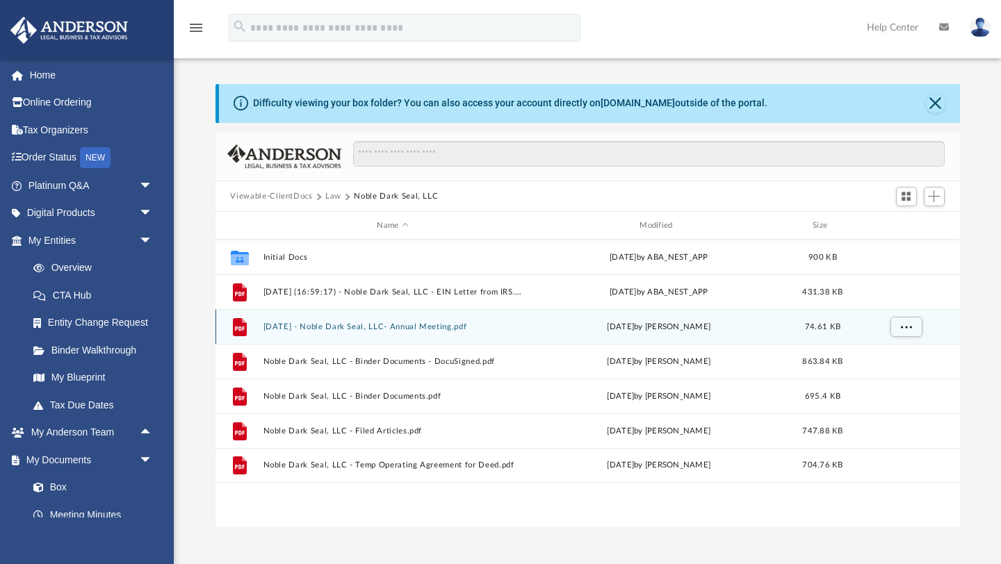
click at [332, 334] on div "File 2025.9.11 - Noble Dark Seal, LLC- Annual Meeting.pdf Thu Sep 25 2025 by Sa…" at bounding box center [587, 326] width 744 height 35
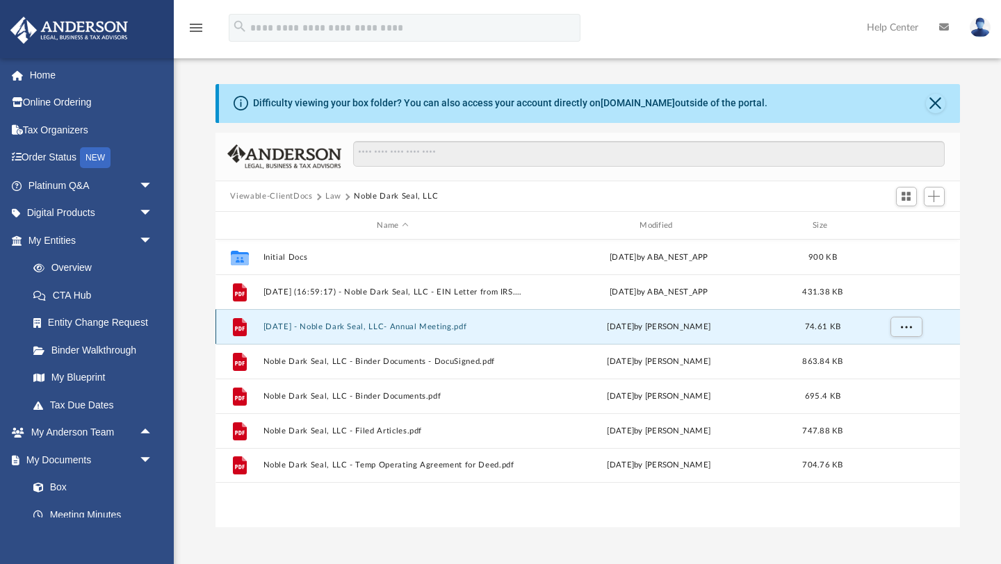
click at [434, 323] on button "2025.9.11 - Noble Dark Seal, LLC- Annual Meeting.pdf" at bounding box center [393, 327] width 260 height 9
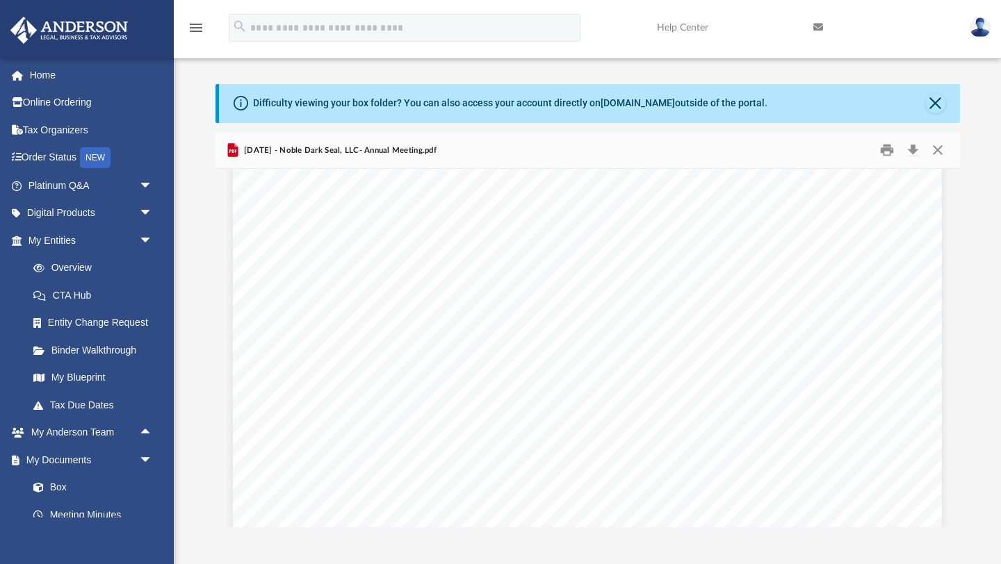
scroll to position [4332, 0]
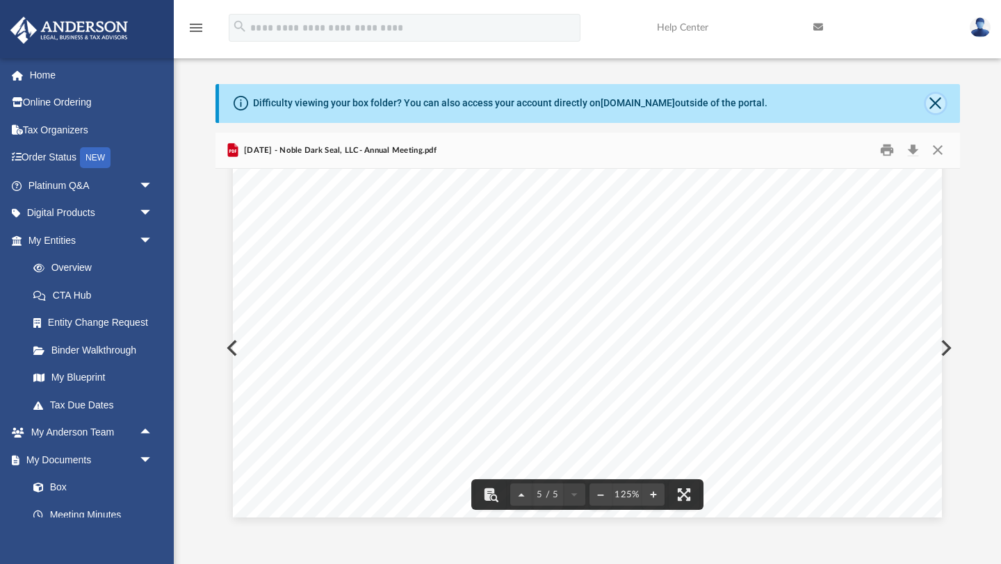
click at [938, 109] on button "Close" at bounding box center [935, 103] width 19 height 19
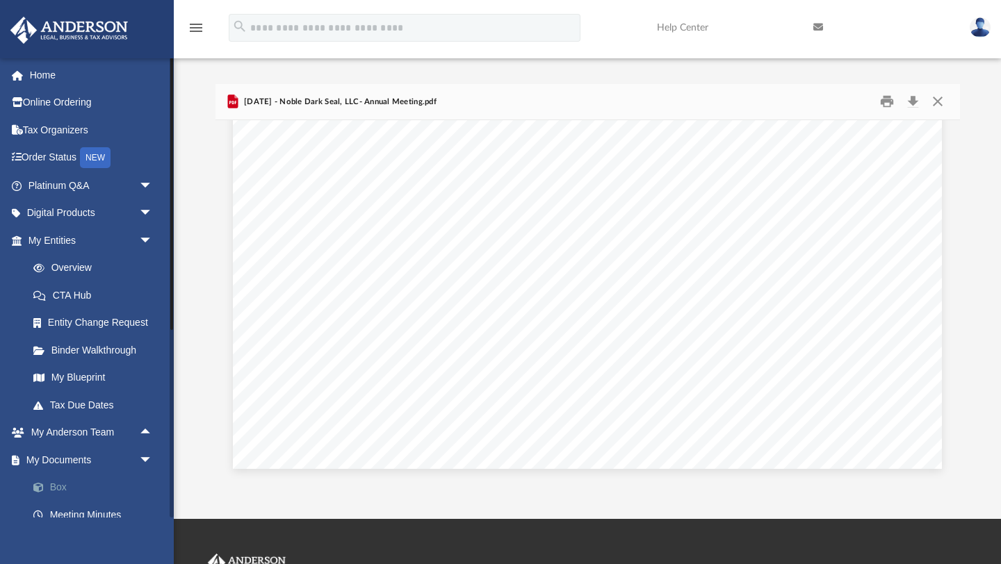
click at [63, 489] on link "Box" at bounding box center [96, 488] width 154 height 28
click at [61, 489] on link "Box" at bounding box center [96, 488] width 154 height 28
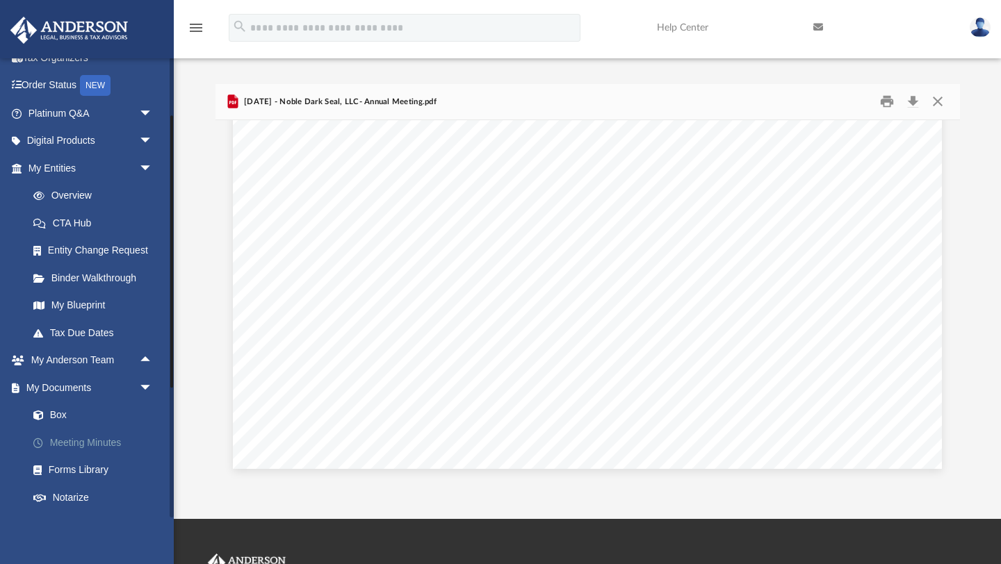
click at [85, 434] on link "Meeting Minutes" at bounding box center [96, 443] width 154 height 28
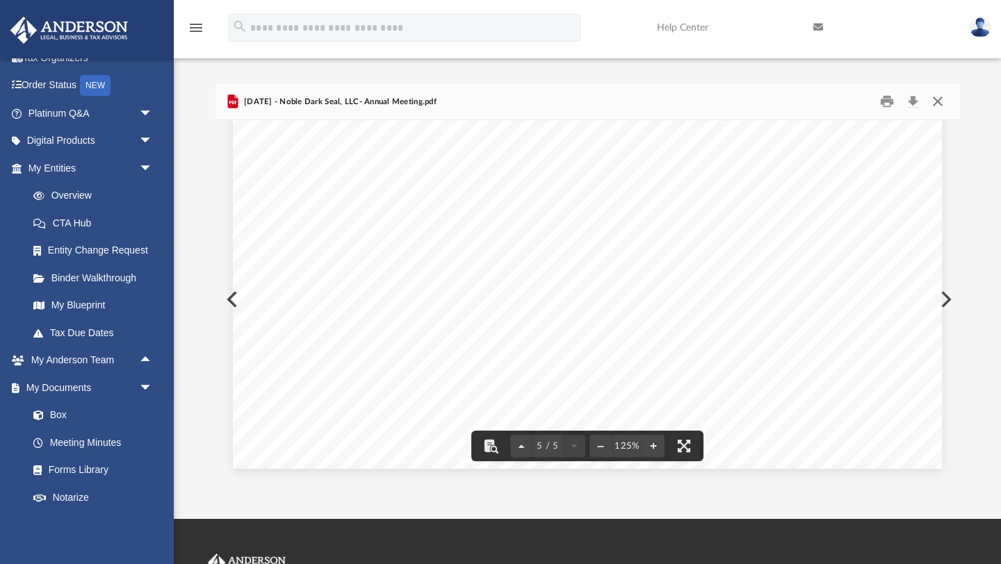
click at [940, 102] on button "Close" at bounding box center [937, 102] width 25 height 22
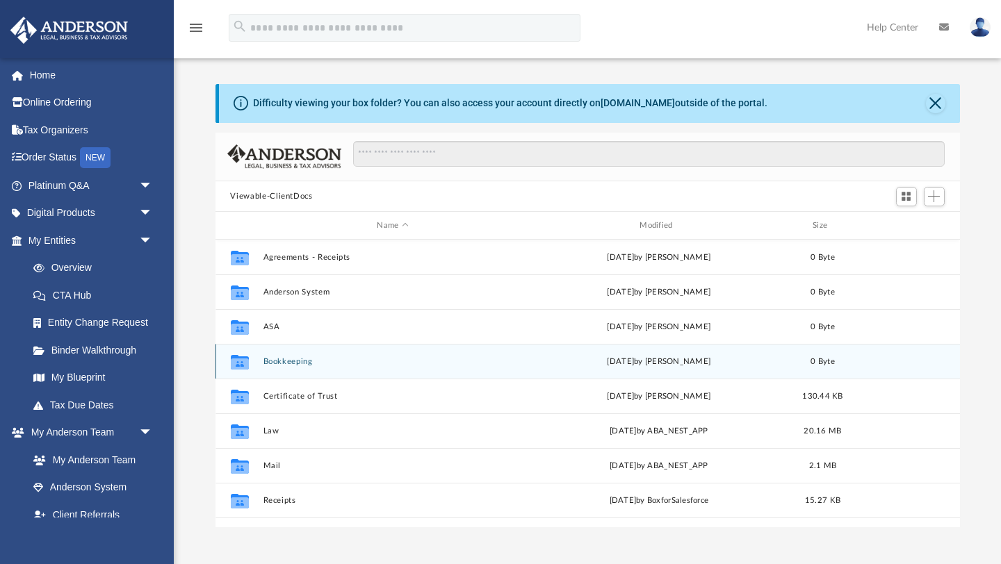
scroll to position [316, 744]
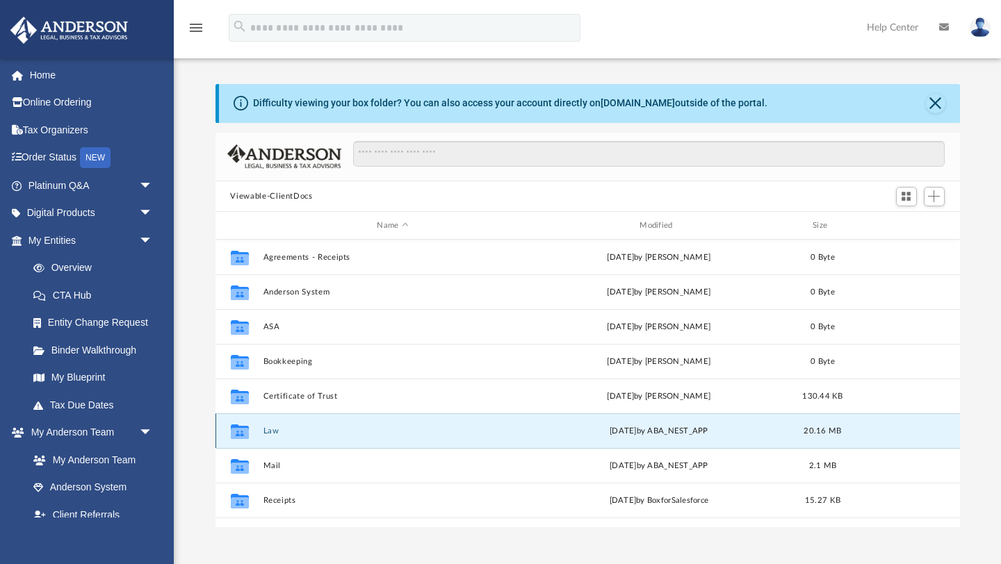
click at [266, 429] on button "Law" at bounding box center [393, 431] width 260 height 9
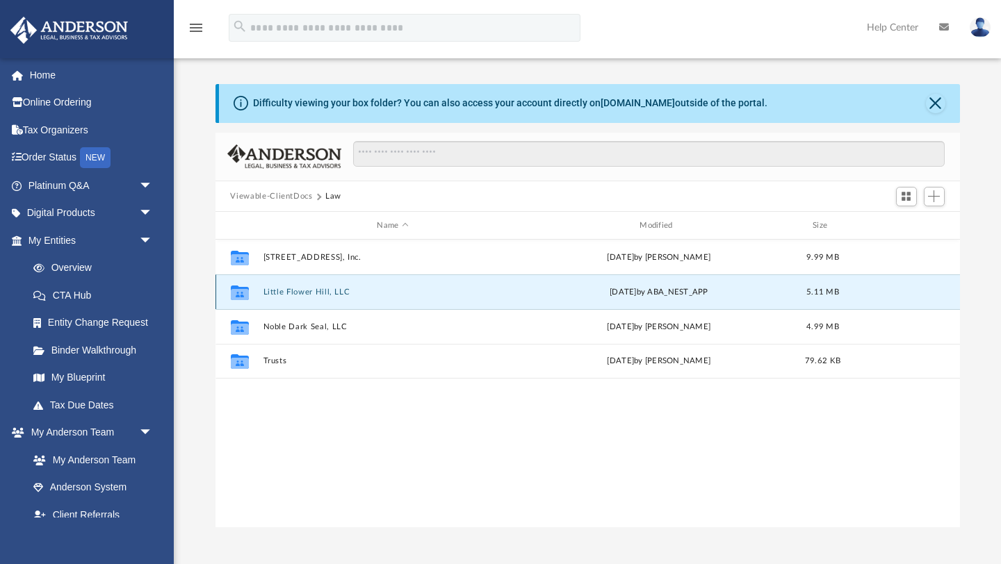
click at [415, 295] on button "Little Flower Hill, LLC" at bounding box center [393, 292] width 260 height 9
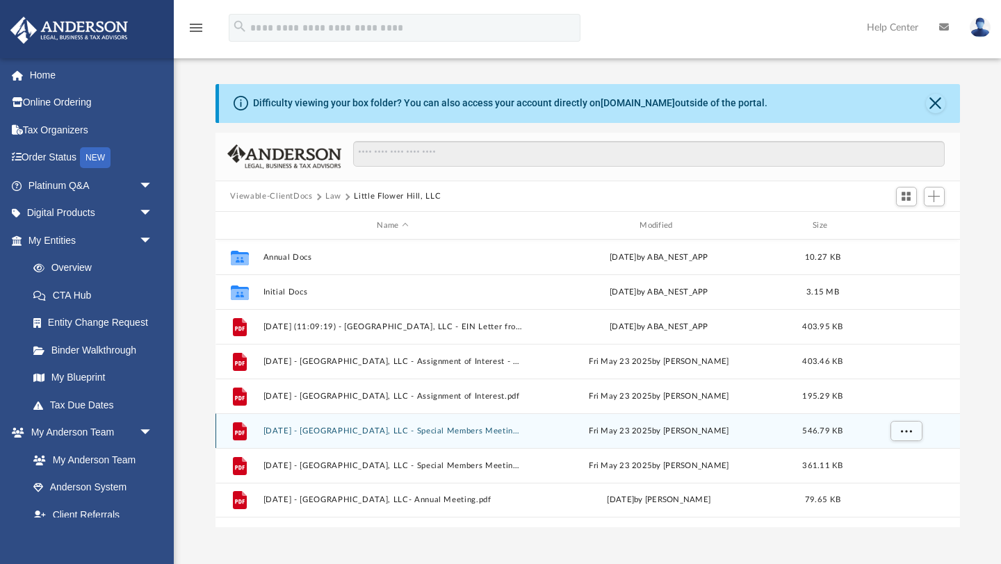
click at [356, 444] on div "File [DATE] - [GEOGRAPHIC_DATA], LLC - Special Members Meeting - DocuSigned.pdf…" at bounding box center [587, 431] width 744 height 35
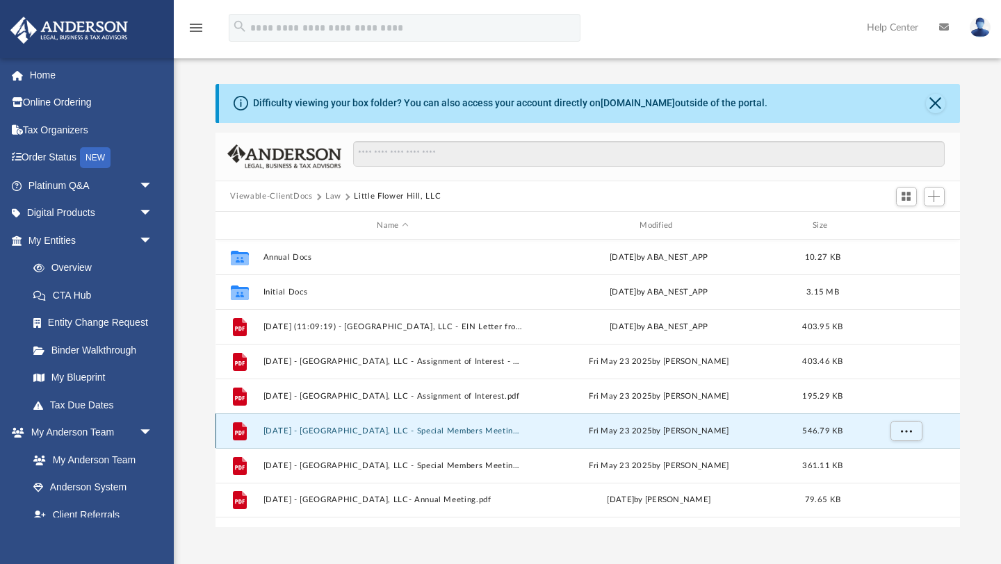
click at [355, 432] on button "[DATE] - [GEOGRAPHIC_DATA], LLC - Special Members Meeting - DocuSigned.pdf" at bounding box center [393, 431] width 260 height 9
